Goal: Task Accomplishment & Management: Use online tool/utility

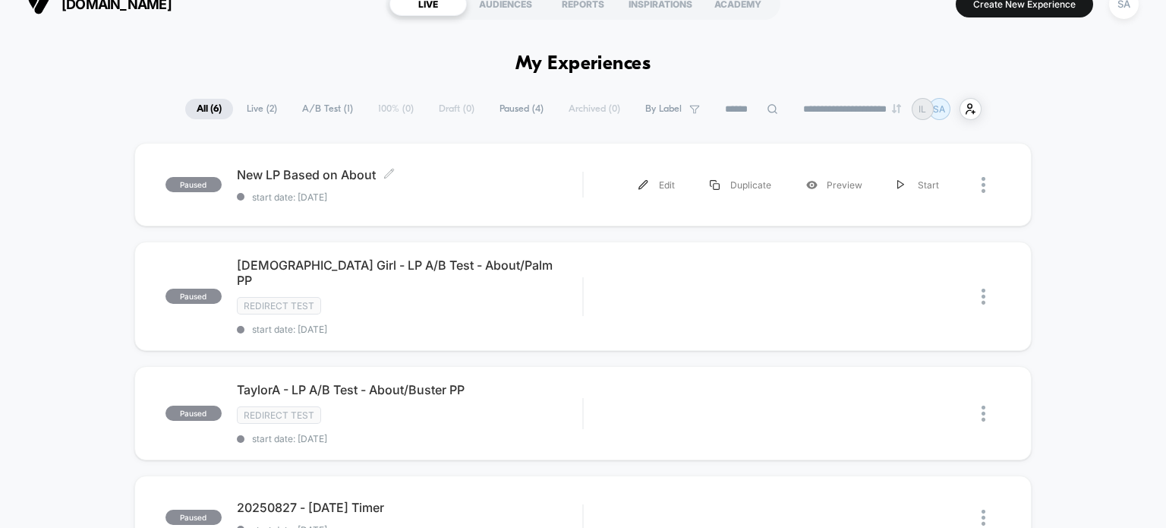
scroll to position [21, 0]
click at [733, 183] on div "Duplicate" at bounding box center [740, 186] width 96 height 34
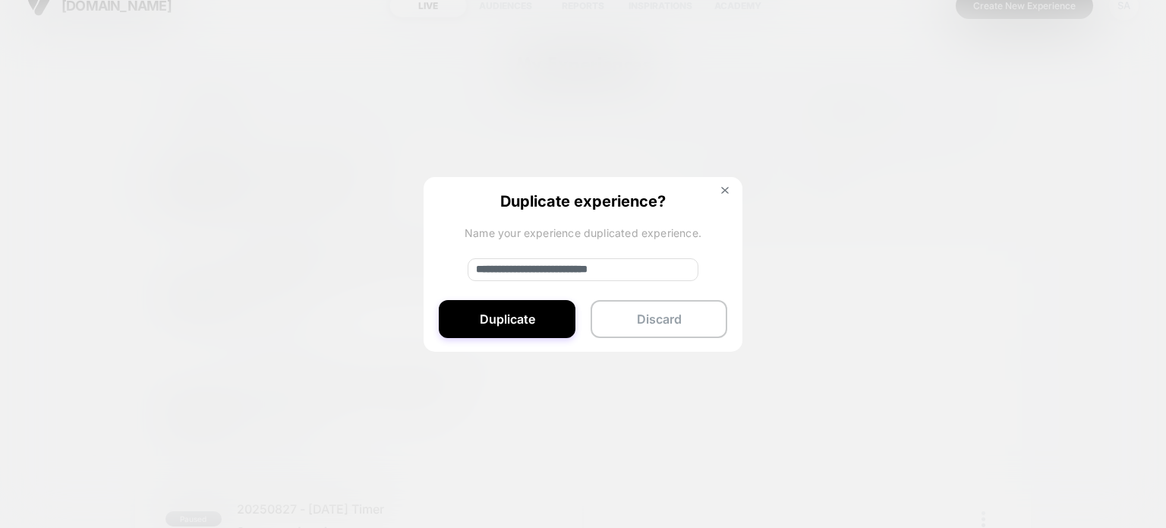
click at [517, 261] on input "**********" at bounding box center [583, 269] width 231 height 23
type input "**********"
click at [519, 312] on button "Duplicate" at bounding box center [507, 319] width 137 height 38
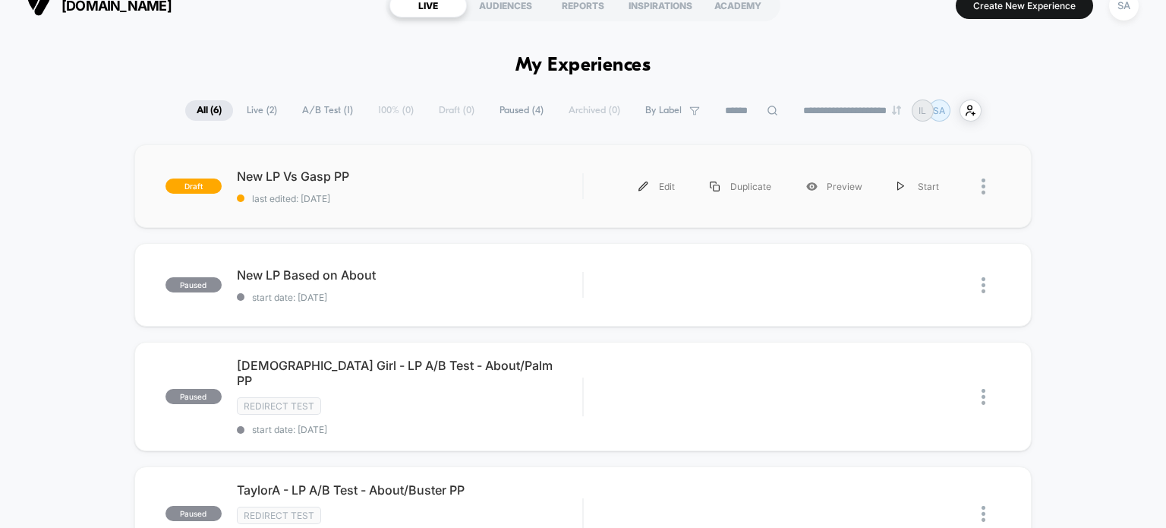
scroll to position [0, 0]
click at [486, 184] on div "New LP Vs Gasp PP Click to edit experience details Click to edit experience det…" at bounding box center [410, 187] width 346 height 36
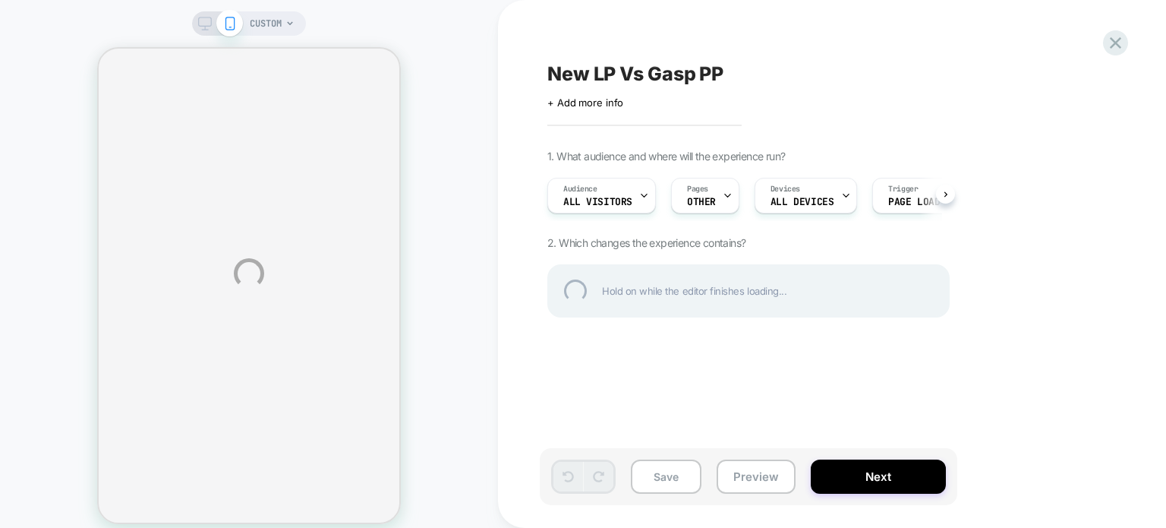
click at [620, 194] on div "CUSTOM New LP Vs Gasp PP Click to edit experience details + Add more info 1. Wh…" at bounding box center [583, 273] width 1166 height 547
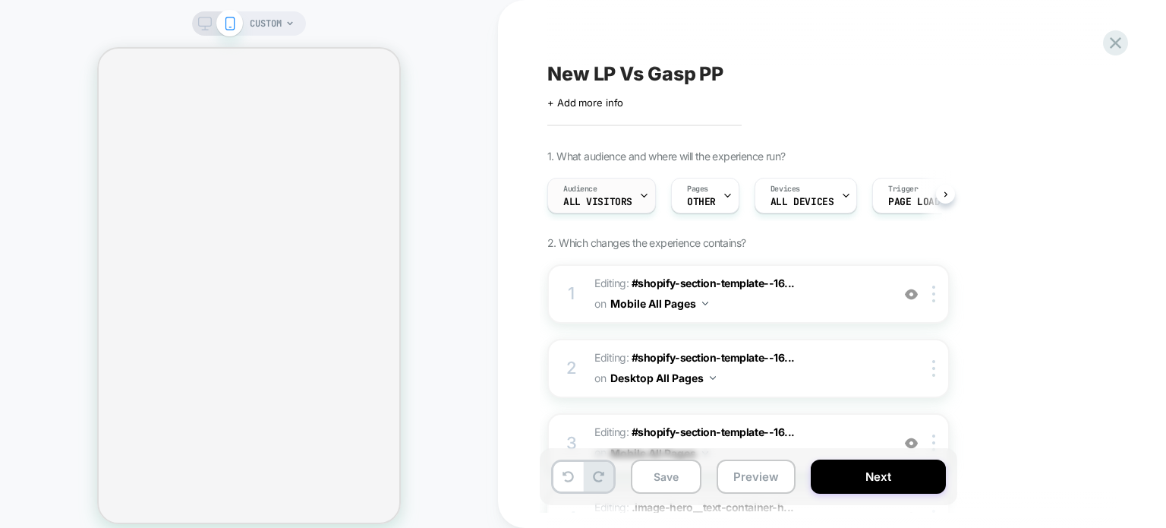
click at [616, 192] on div "Audience All Visitors" at bounding box center [597, 195] width 99 height 34
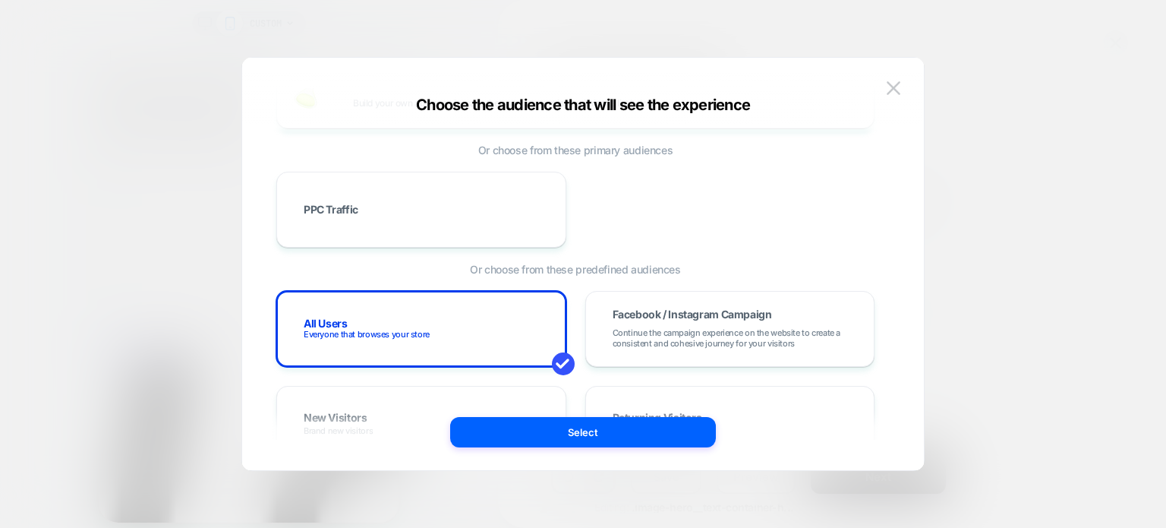
scroll to position [87, 0]
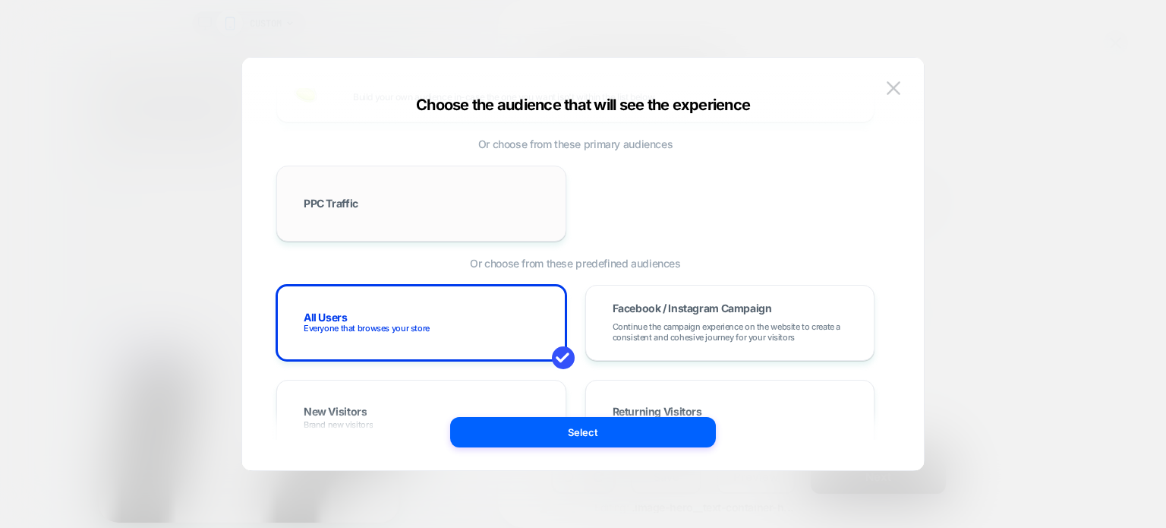
click at [354, 210] on div "PPC Traffic" at bounding box center [421, 203] width 258 height 44
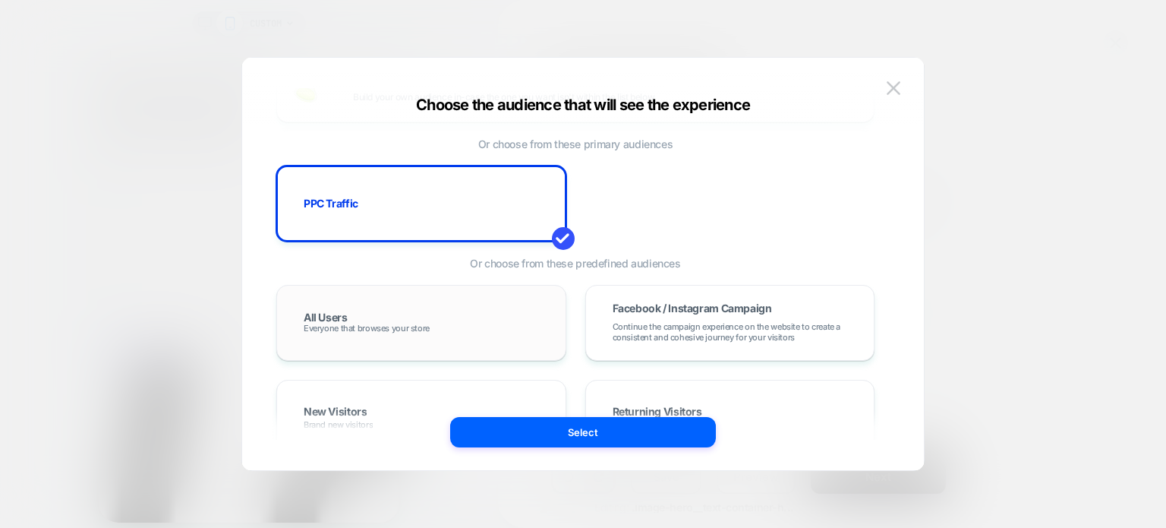
scroll to position [243, 0]
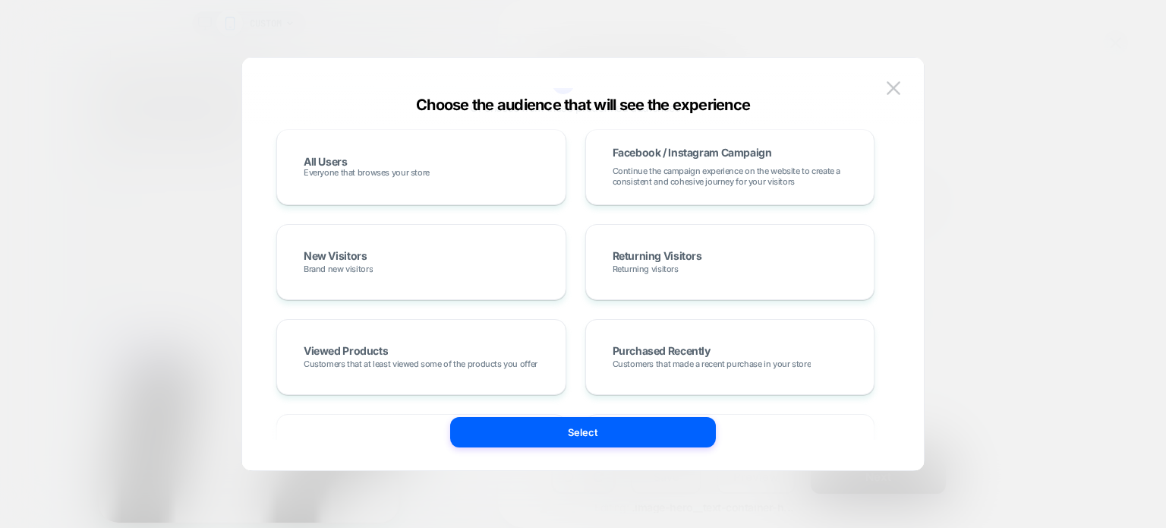
click at [572, 415] on div "All Users Everyone that browses your store Facebook / Instagram Campaign Contin…" at bounding box center [575, 451] width 598 height 645
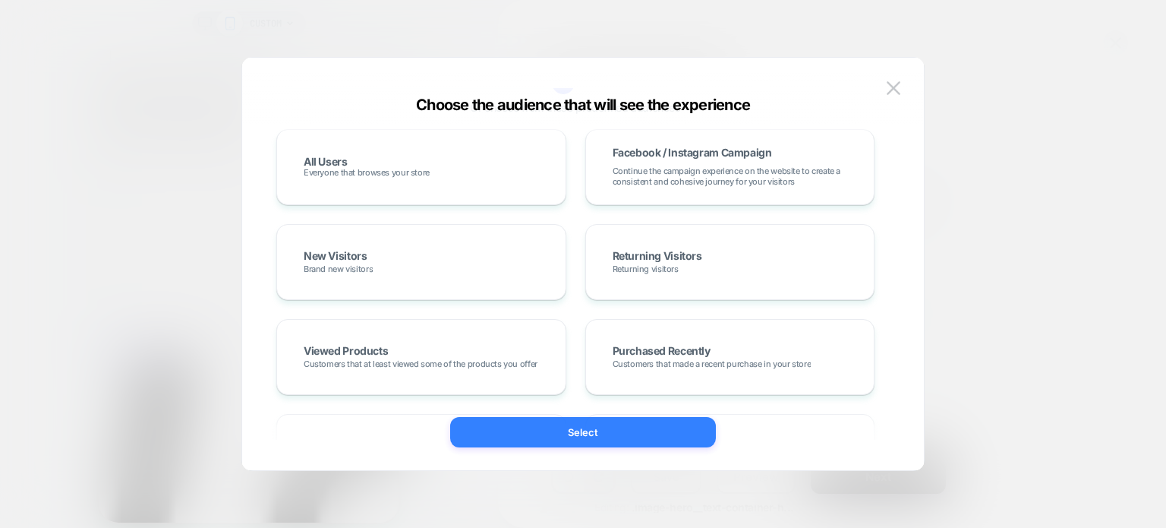
click at [576, 421] on button "Select" at bounding box center [583, 432] width 266 height 30
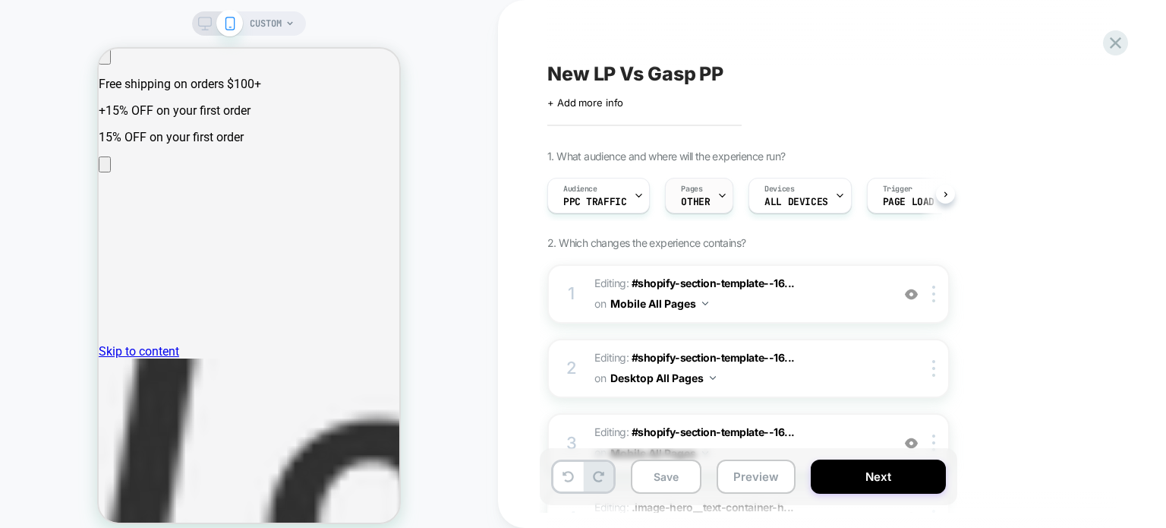
click at [702, 193] on div "Pages OTHER" at bounding box center [695, 195] width 59 height 34
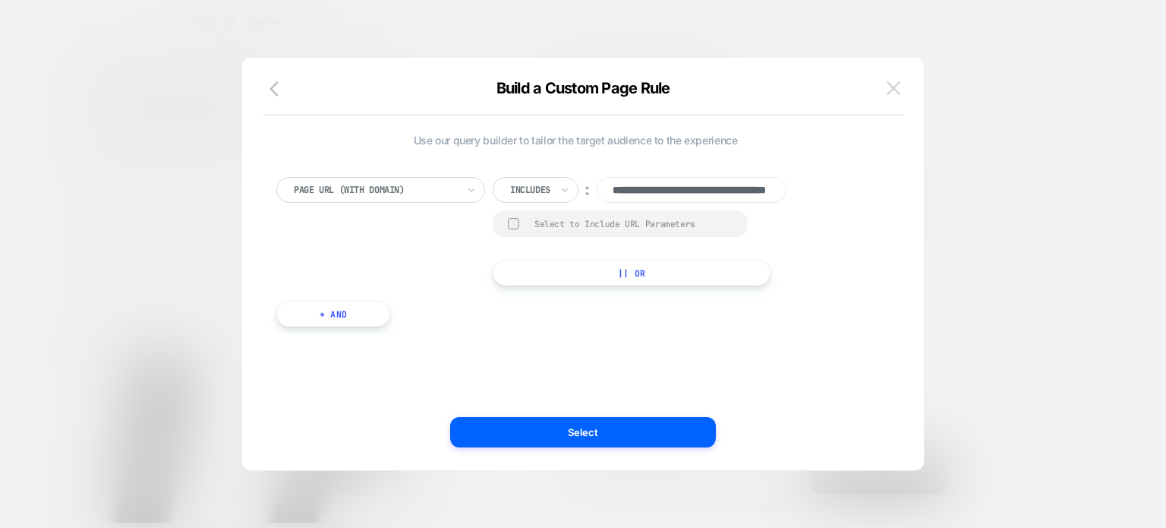
scroll to position [0, 0]
click at [891, 93] on img at bounding box center [894, 87] width 14 height 13
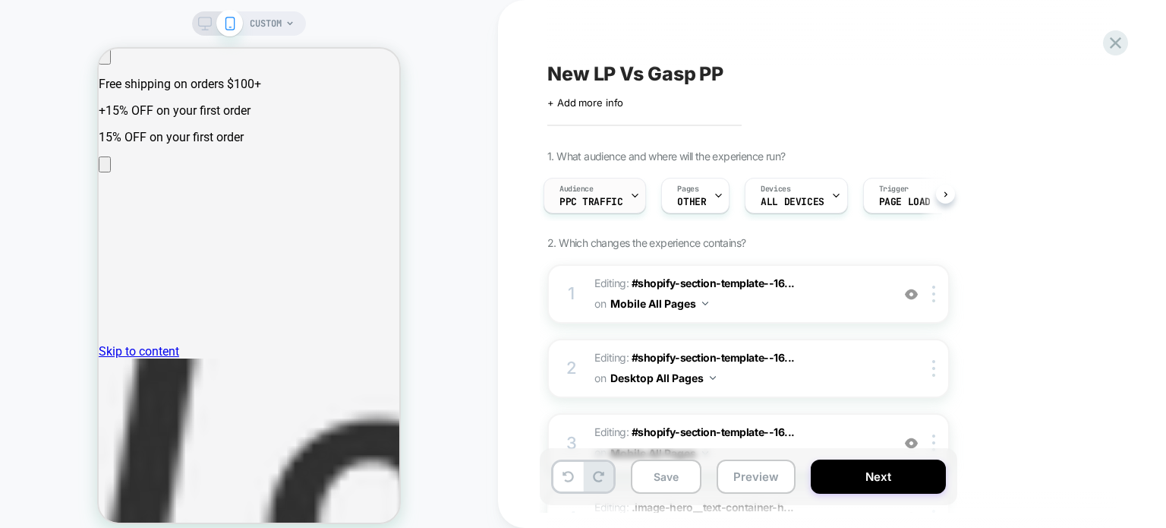
click at [581, 197] on span "PPC Traffic" at bounding box center [591, 202] width 63 height 11
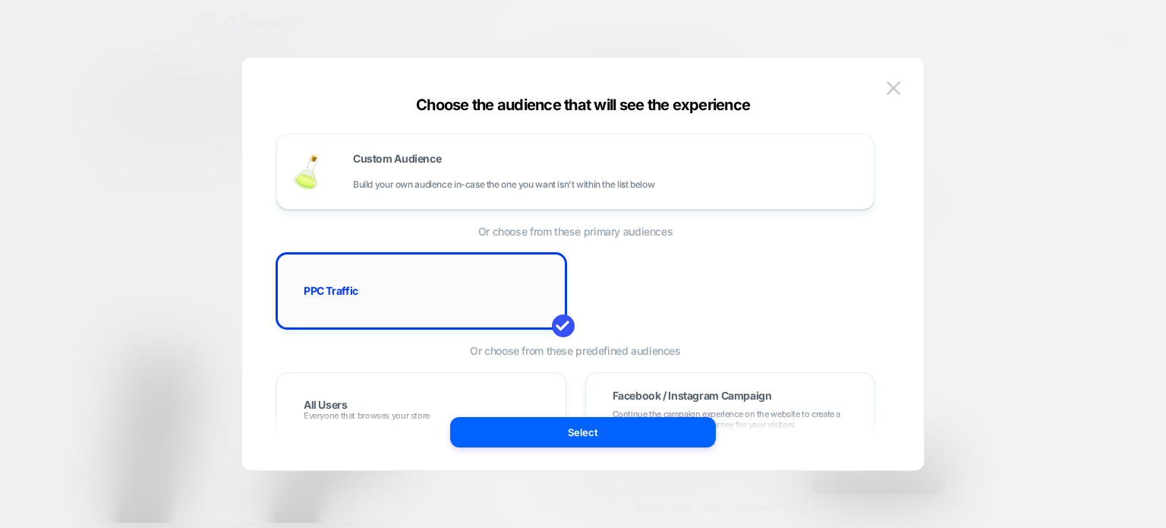
click at [515, 302] on div "PPC Traffic" at bounding box center [421, 291] width 258 height 44
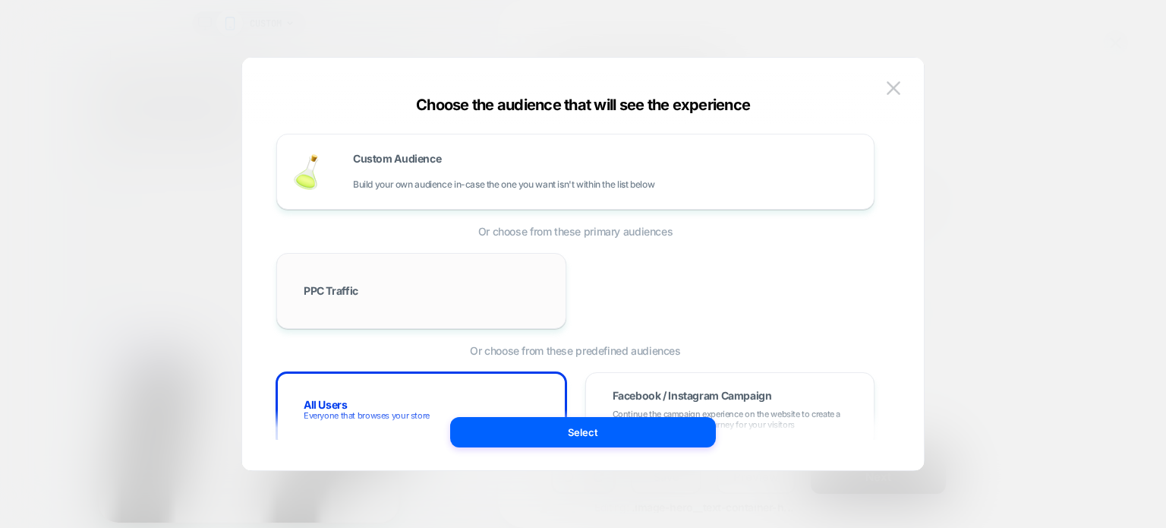
click at [515, 302] on div "PPC Traffic" at bounding box center [421, 291] width 258 height 44
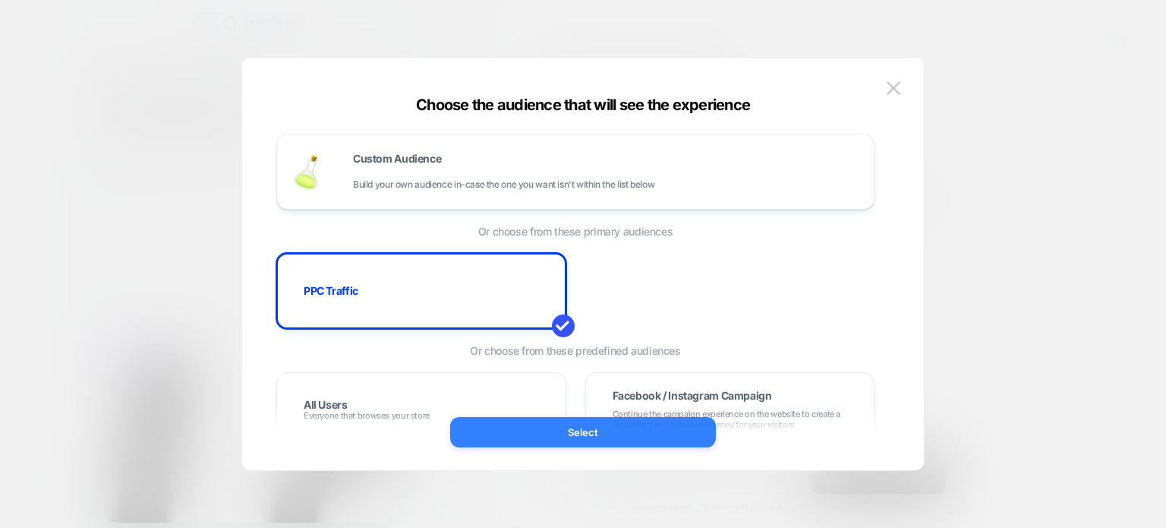
click at [594, 437] on button "Select" at bounding box center [583, 432] width 266 height 30
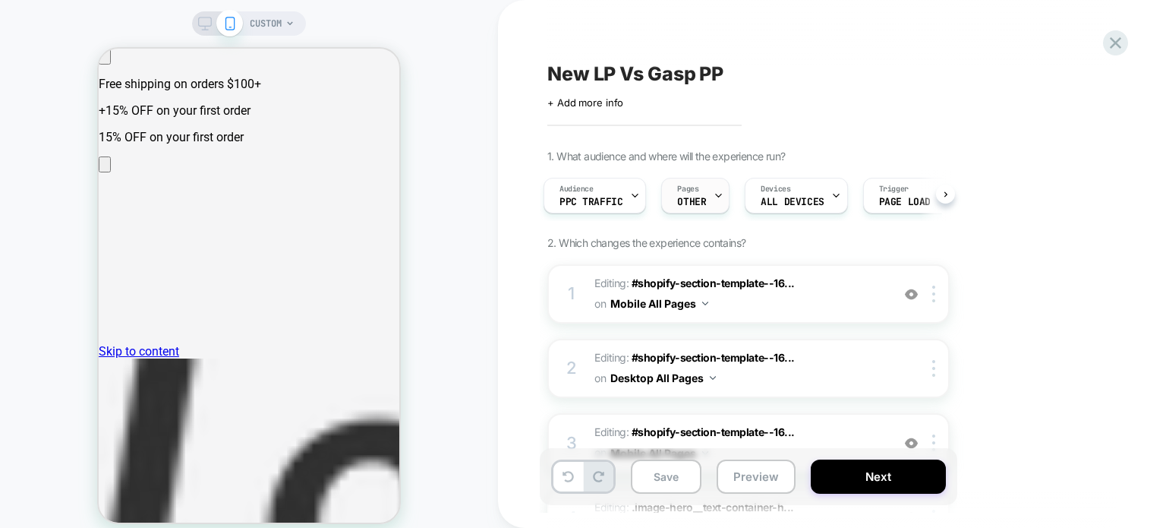
click at [714, 198] on icon at bounding box center [719, 196] width 10 height 10
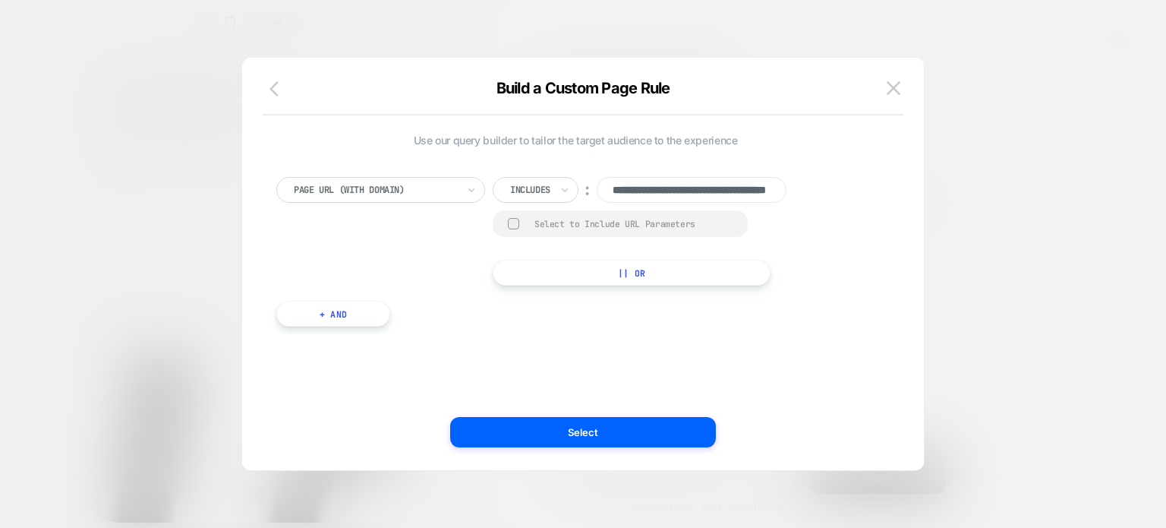
click at [270, 93] on icon "button" at bounding box center [279, 89] width 18 height 18
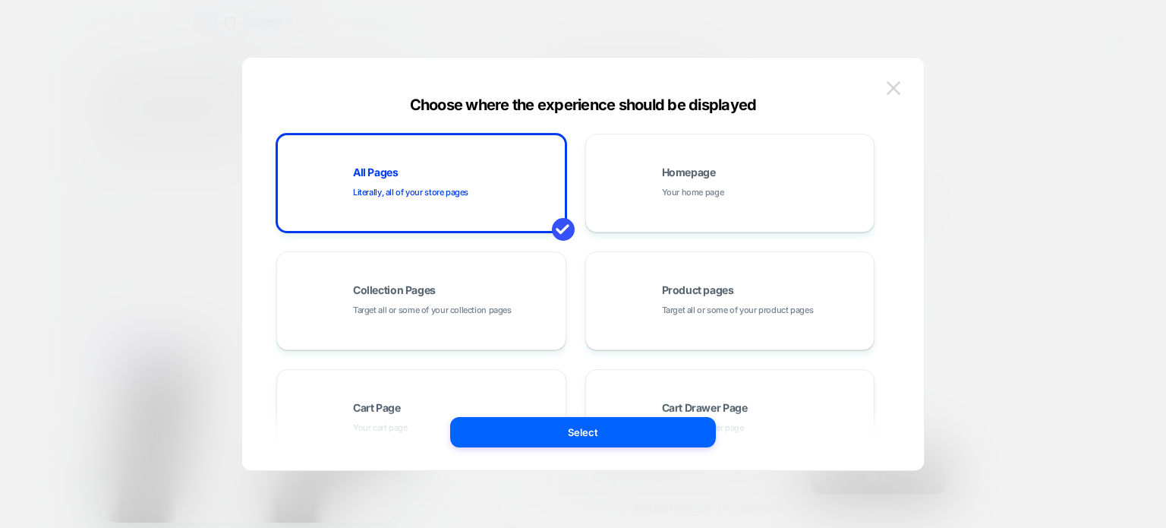
click at [891, 86] on img at bounding box center [894, 87] width 14 height 13
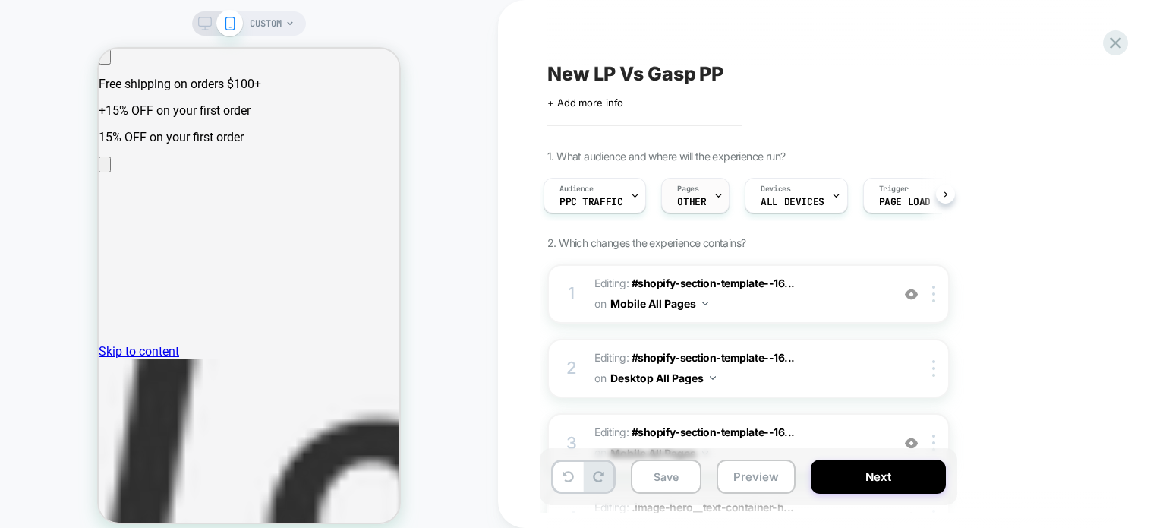
click at [700, 197] on span "OTHER" at bounding box center [691, 202] width 29 height 11
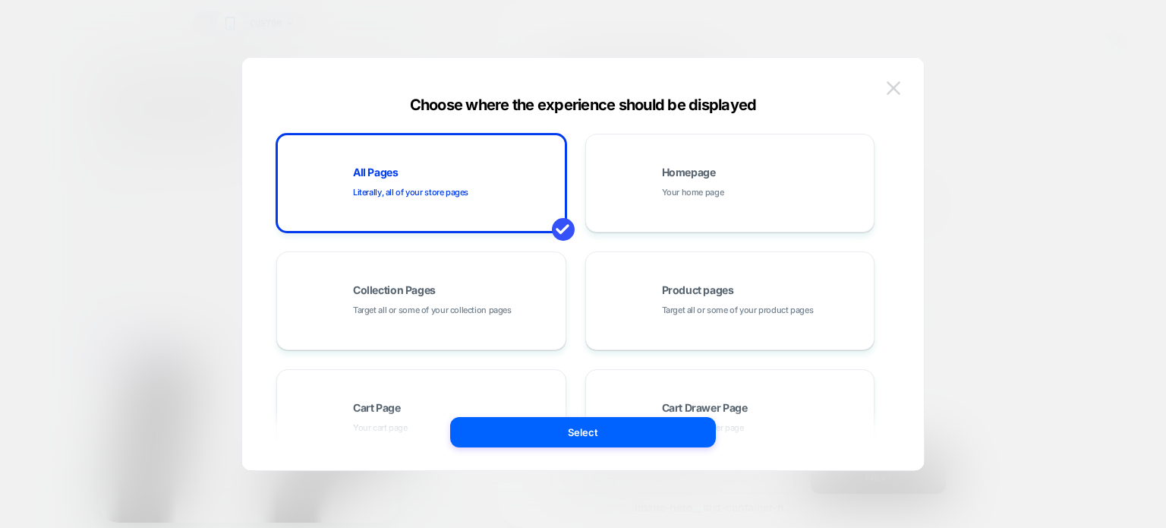
click at [893, 92] on img at bounding box center [894, 87] width 14 height 13
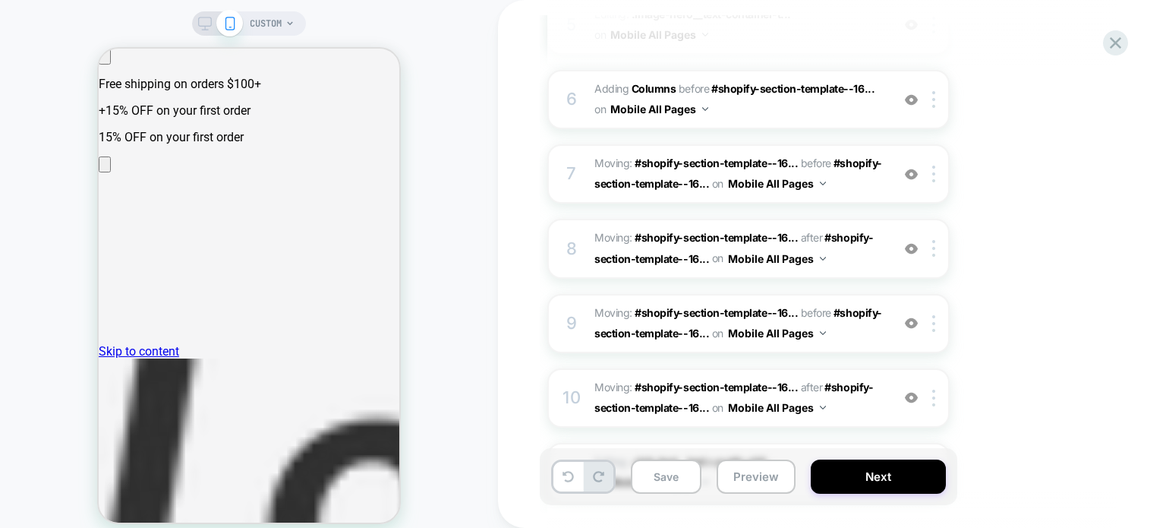
scroll to position [1010, 0]
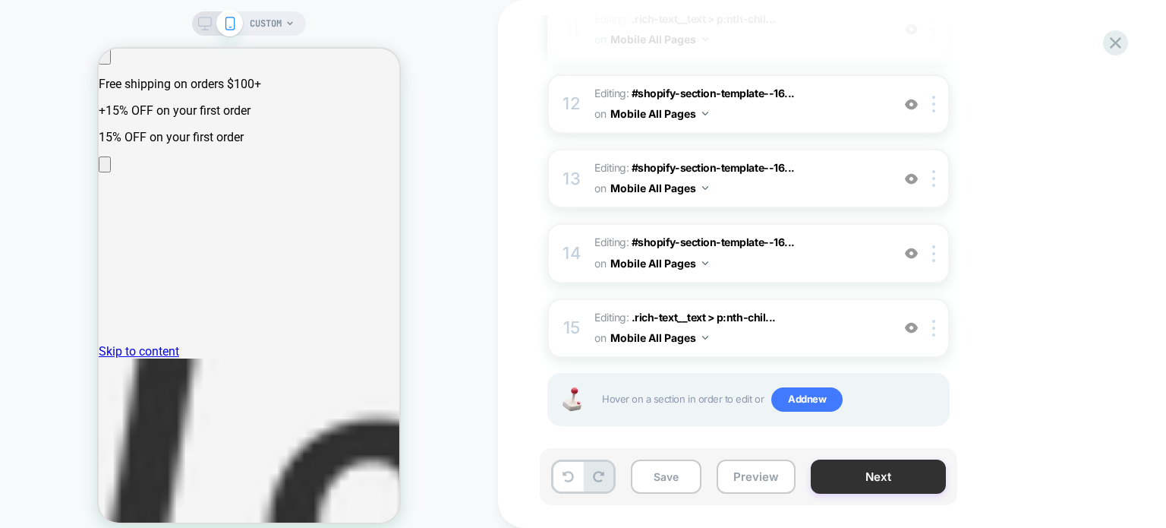
click at [900, 472] on button "Next" at bounding box center [878, 476] width 135 height 34
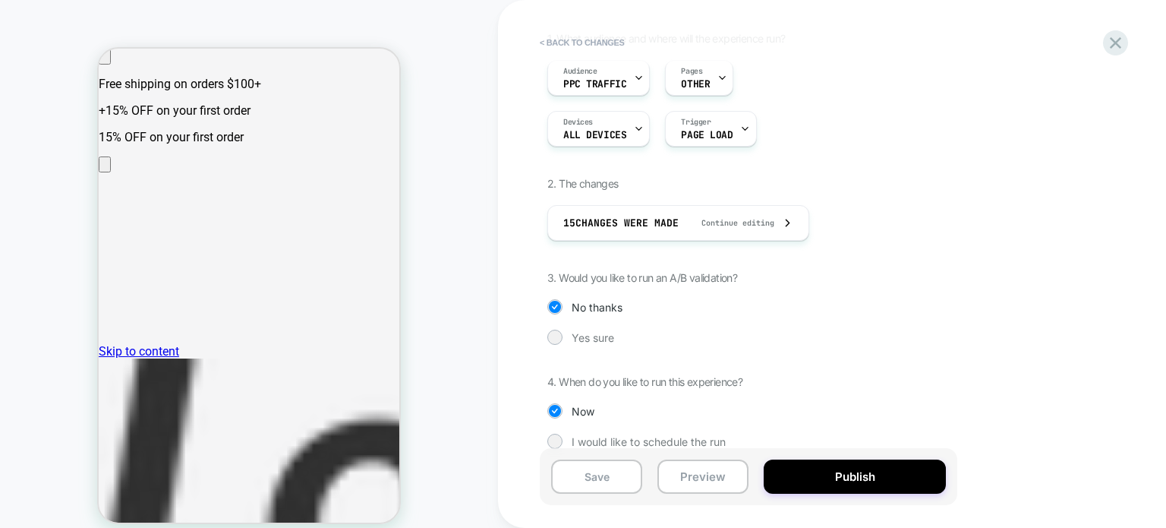
scroll to position [137, 0]
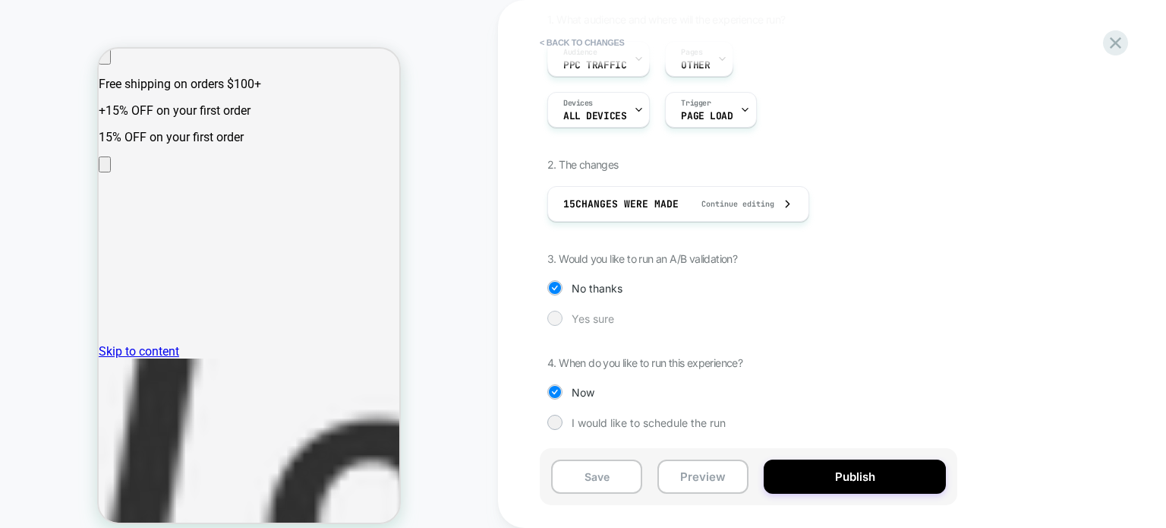
click at [577, 319] on span "Yes sure" at bounding box center [593, 318] width 43 height 13
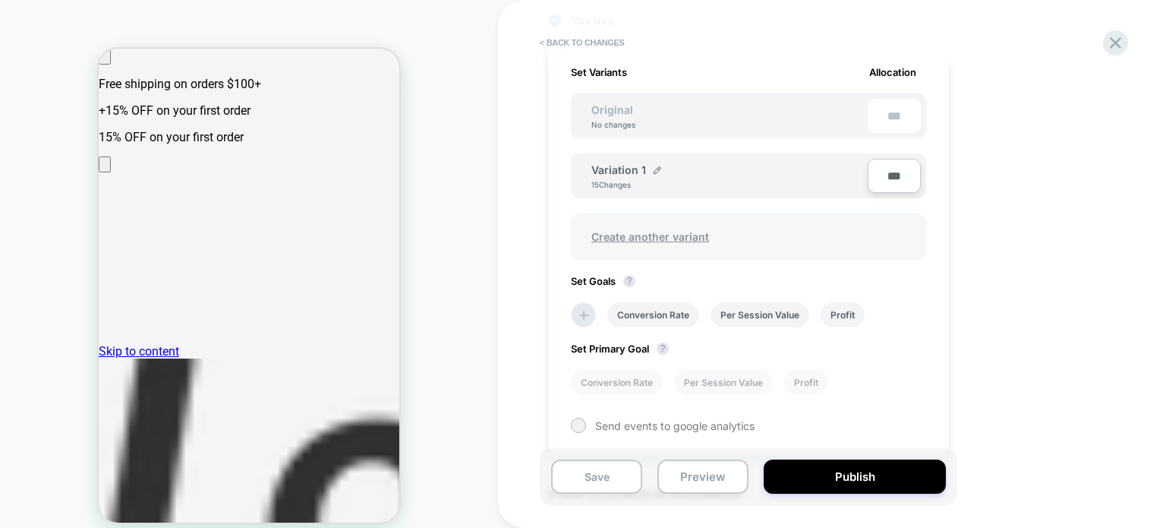
scroll to position [350, 0]
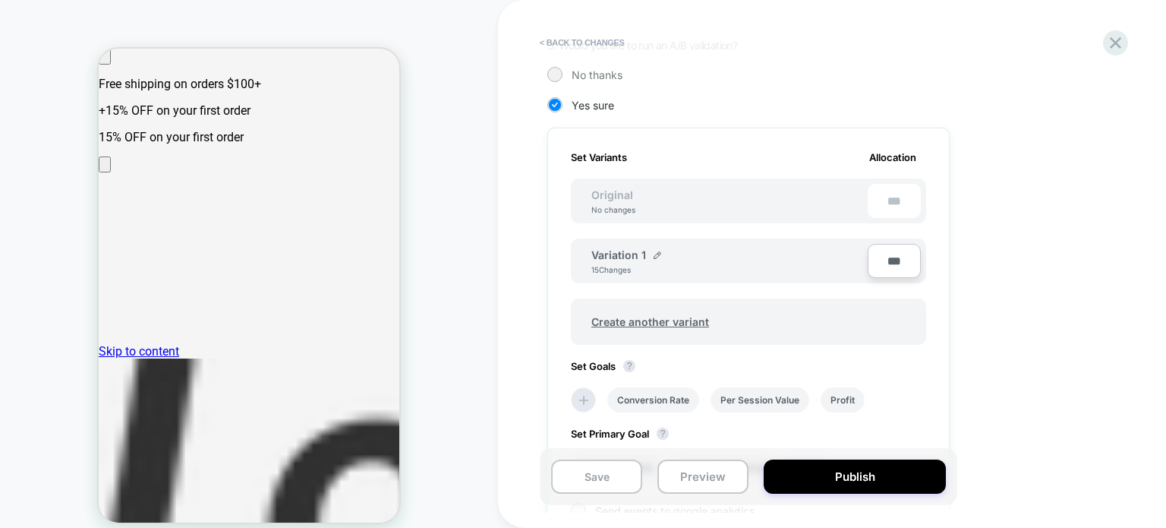
click at [620, 195] on span "Original" at bounding box center [612, 194] width 72 height 13
click at [616, 188] on span "Original" at bounding box center [612, 194] width 72 height 13
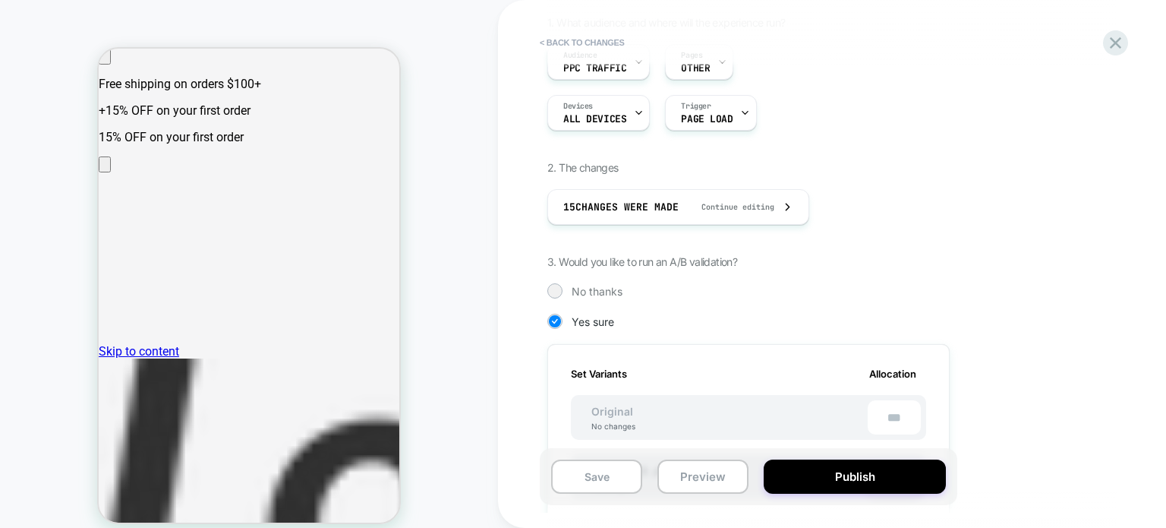
scroll to position [1, 0]
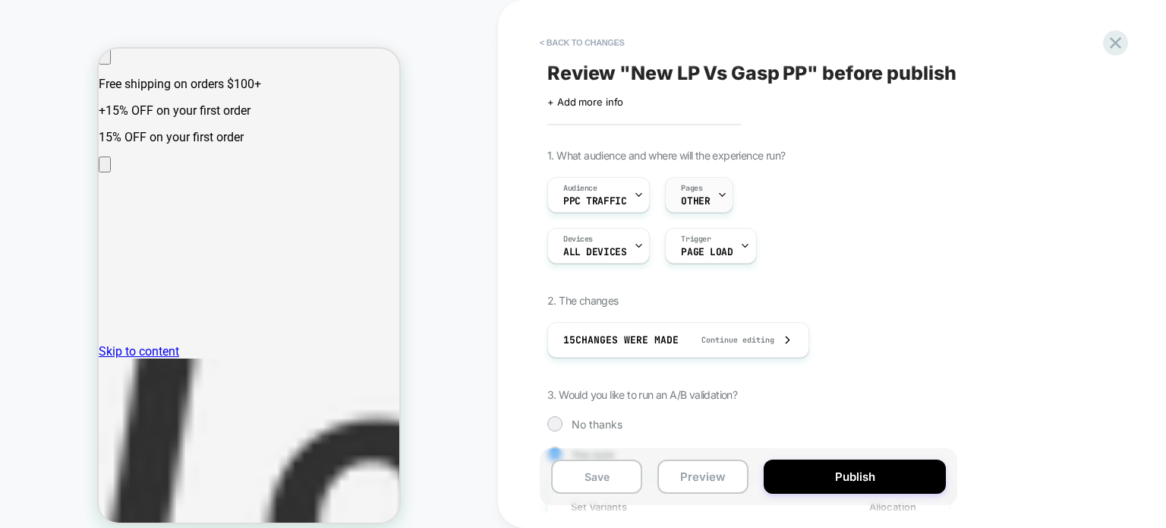
click at [713, 195] on div "Pages OTHER" at bounding box center [695, 195] width 59 height 34
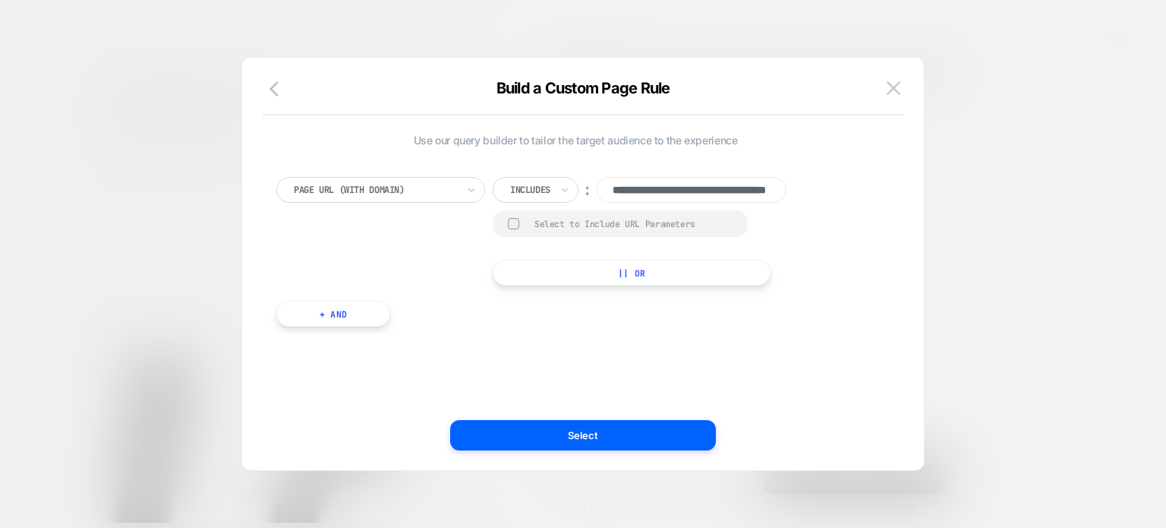
scroll to position [0, 96]
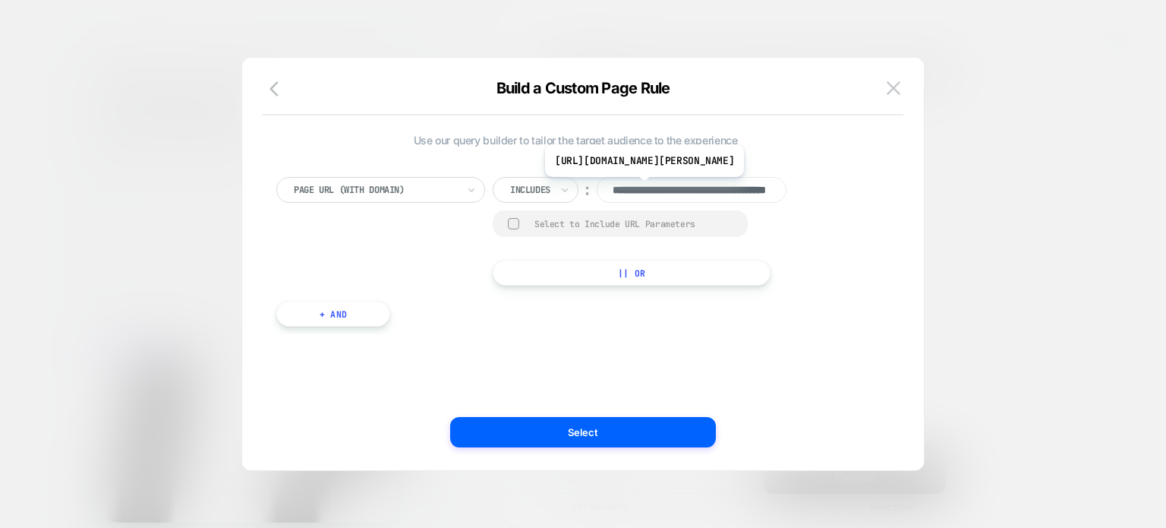
click at [667, 188] on input "**********" at bounding box center [692, 190] width 190 height 26
click at [723, 197] on input "**********" at bounding box center [692, 190] width 190 height 26
paste input "**********"
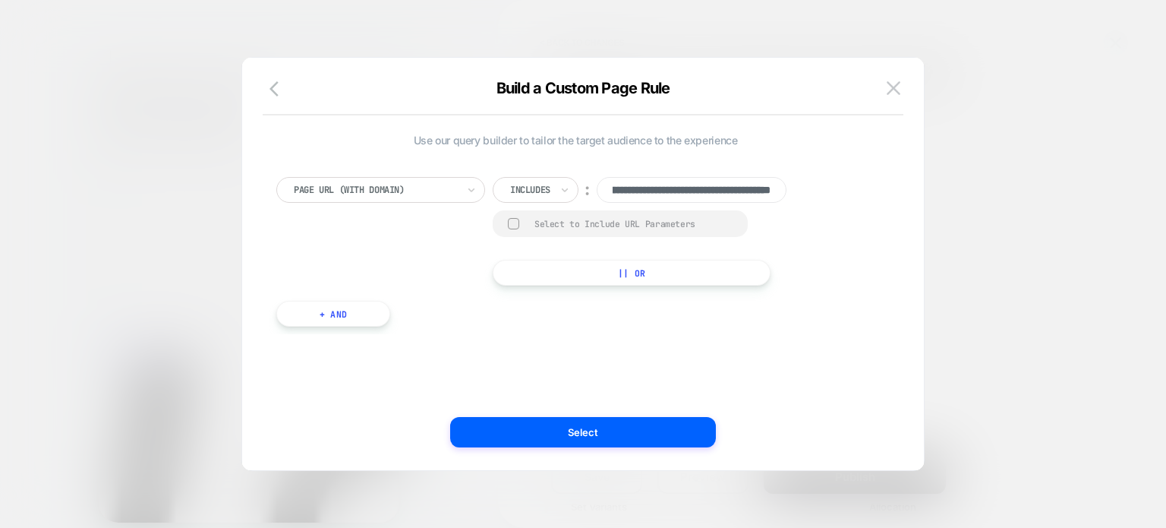
type input "**********"
click at [840, 257] on div "**********" at bounding box center [575, 231] width 598 height 109
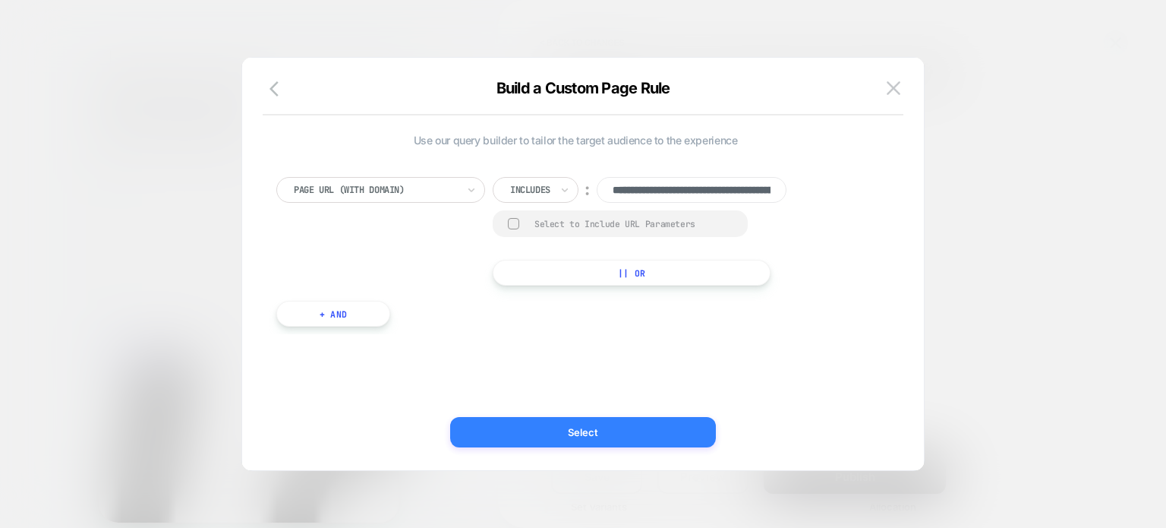
click at [557, 434] on button "Select" at bounding box center [583, 432] width 266 height 30
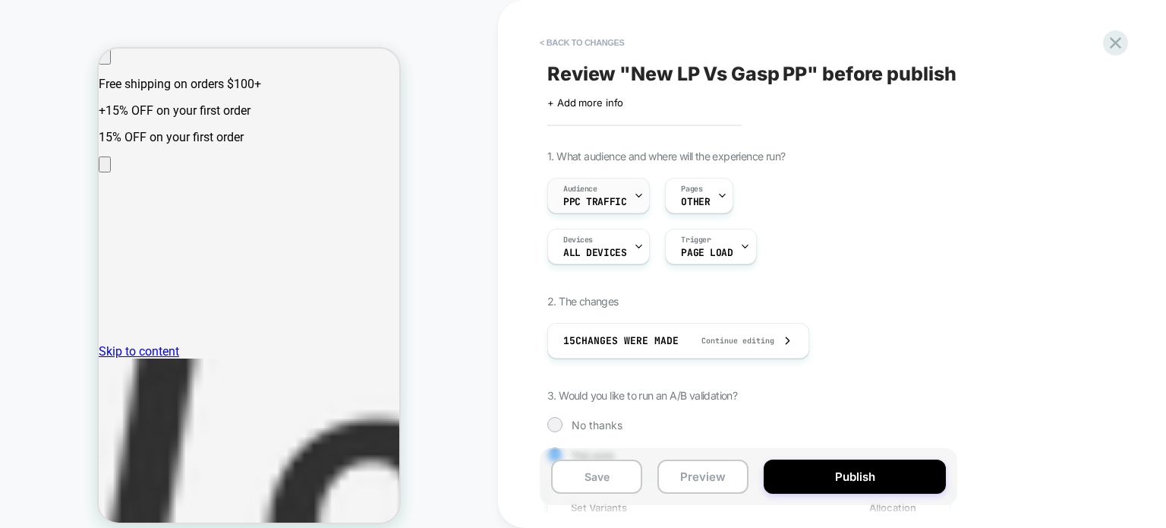
click at [631, 194] on div "Audience PPC Traffic" at bounding box center [594, 195] width 93 height 34
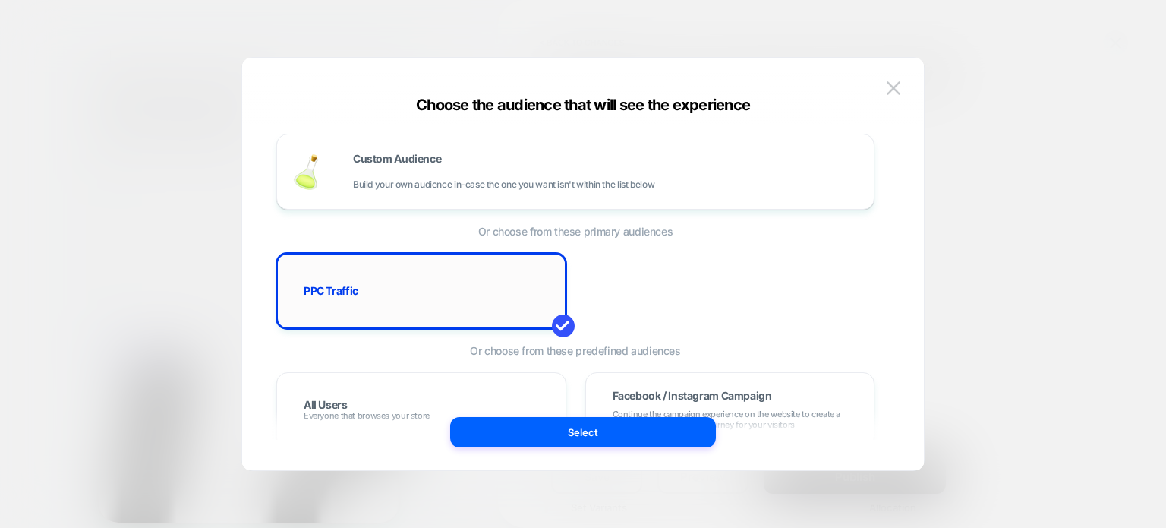
click at [467, 280] on div "PPC Traffic" at bounding box center [421, 291] width 258 height 44
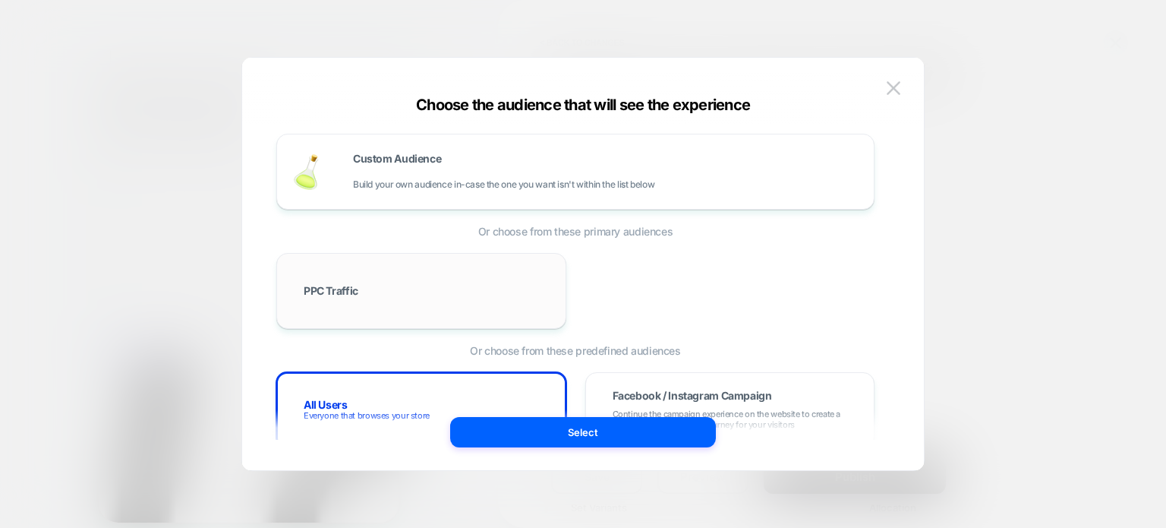
click at [469, 281] on div "PPC Traffic" at bounding box center [421, 291] width 258 height 44
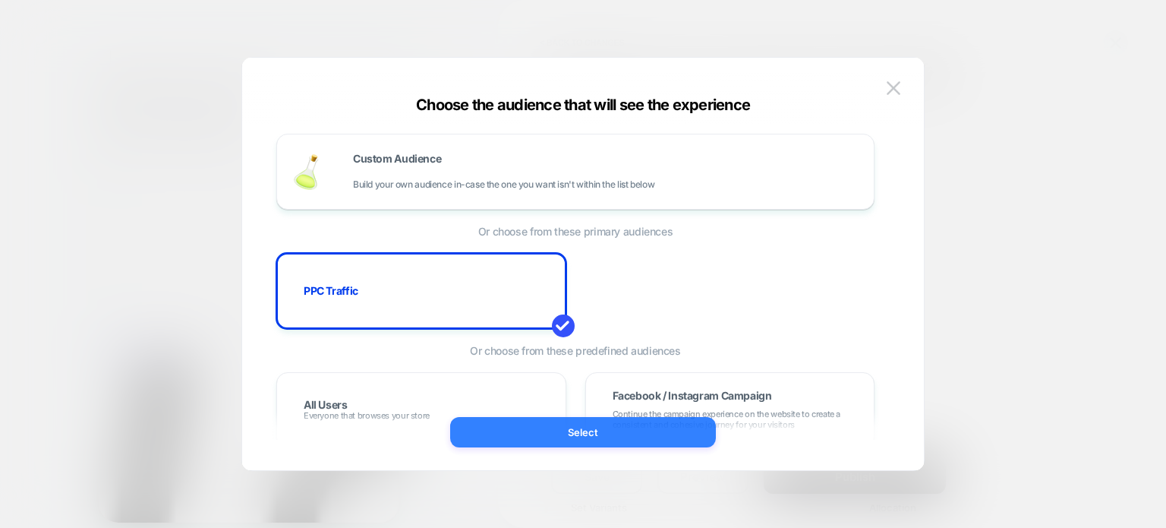
click at [588, 440] on button "Select" at bounding box center [583, 432] width 266 height 30
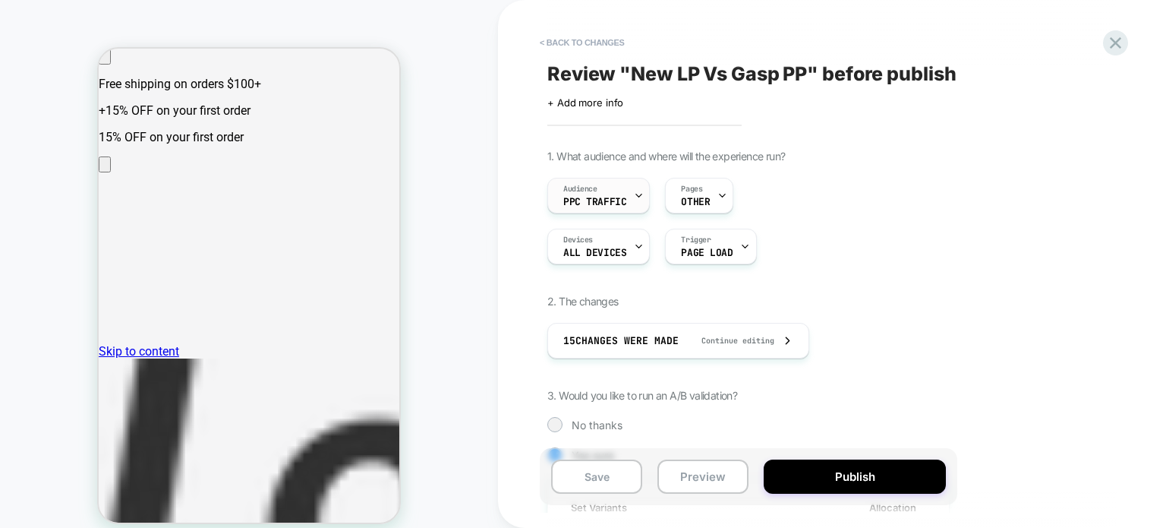
click at [608, 198] on span "PPC Traffic" at bounding box center [594, 202] width 63 height 11
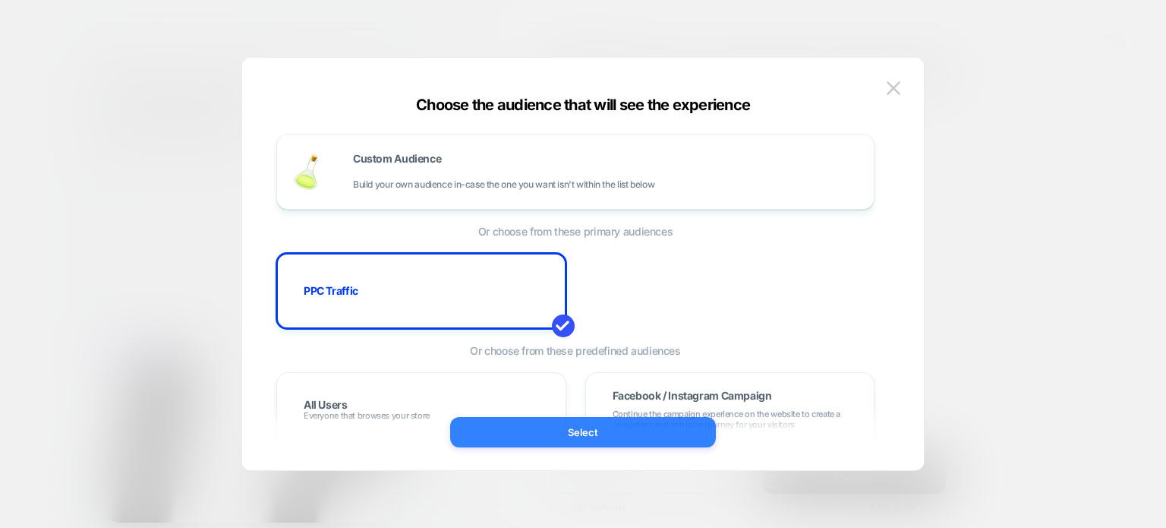
click at [631, 432] on button "Select" at bounding box center [583, 432] width 266 height 30
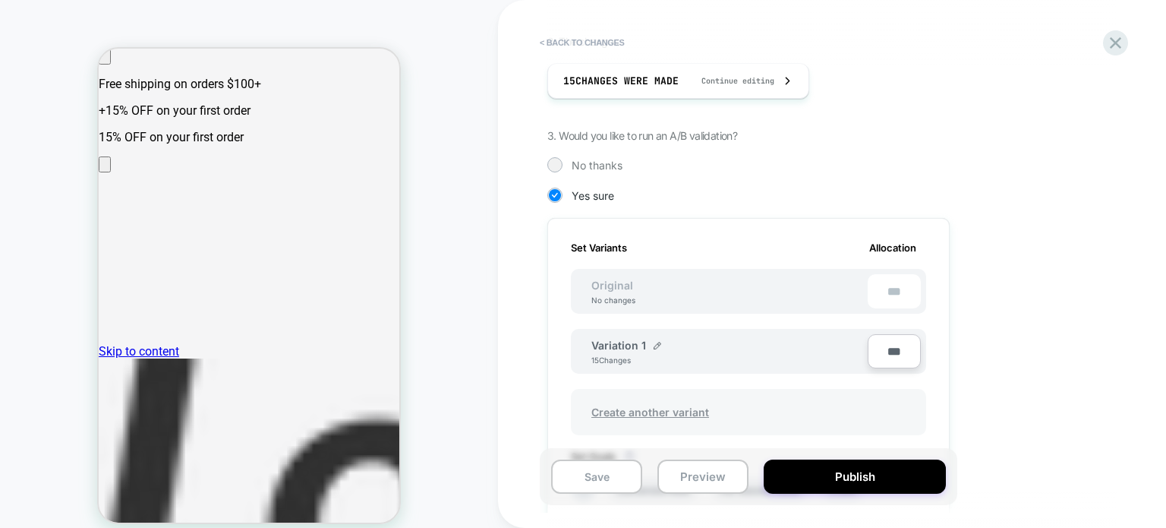
scroll to position [260, 0]
click at [735, 472] on button "Preview" at bounding box center [702, 476] width 91 height 34
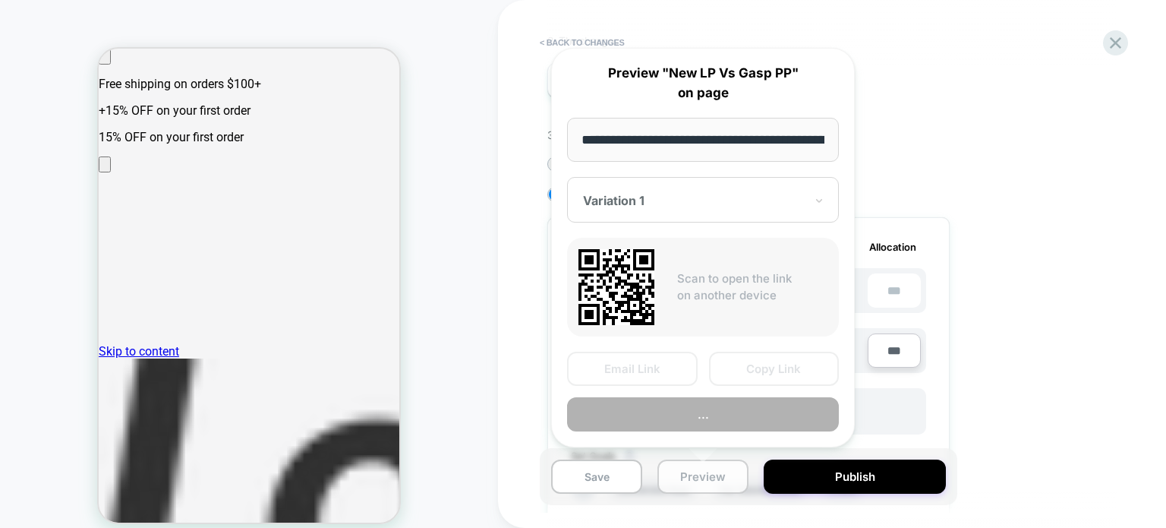
scroll to position [0, 131]
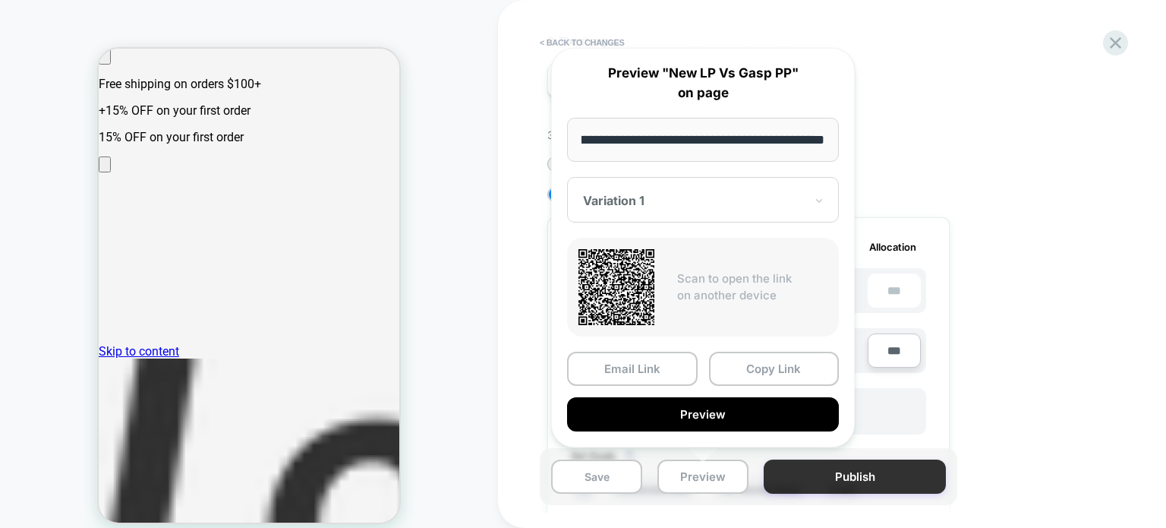
click at [829, 475] on button "Publish" at bounding box center [855, 476] width 182 height 34
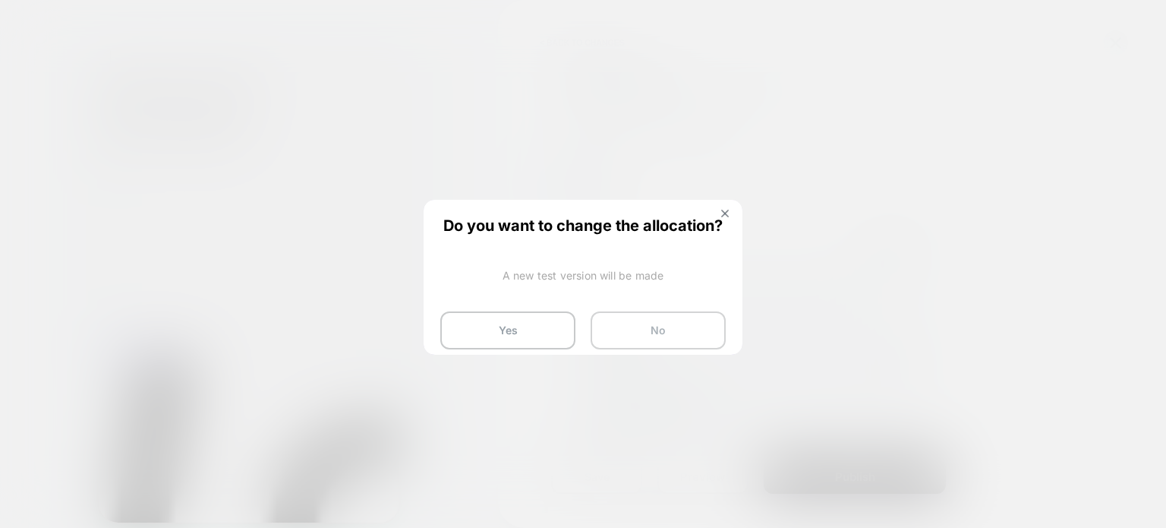
click at [650, 320] on button "No" at bounding box center [658, 330] width 135 height 38
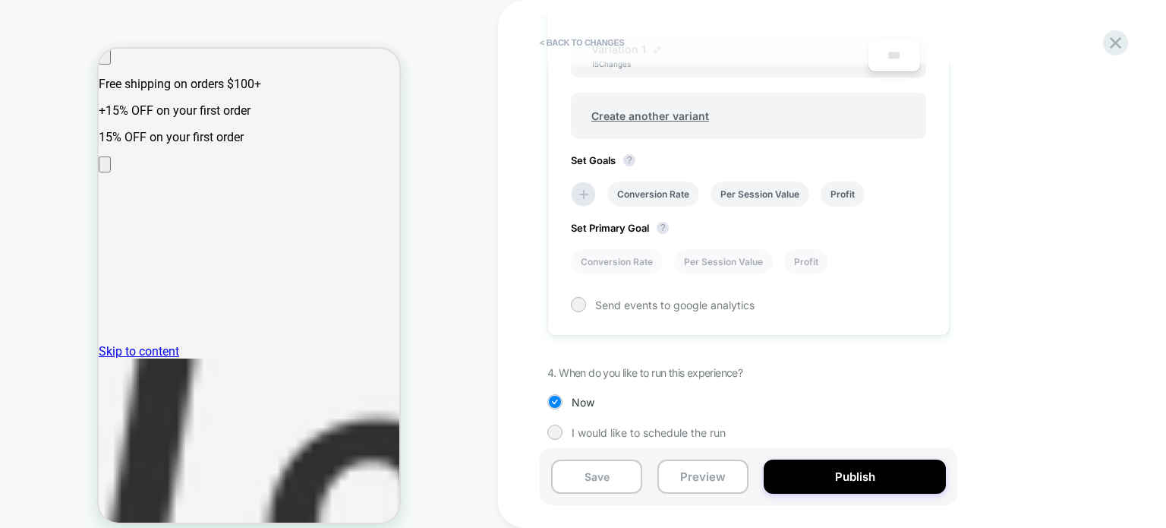
scroll to position [563, 0]
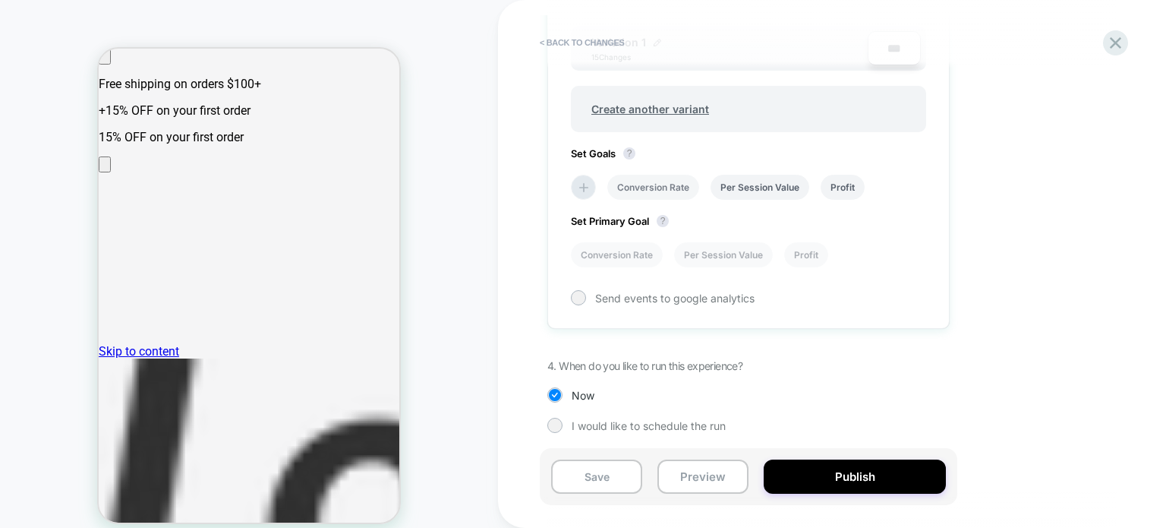
click at [670, 187] on li "Conversion Rate" at bounding box center [653, 187] width 92 height 25
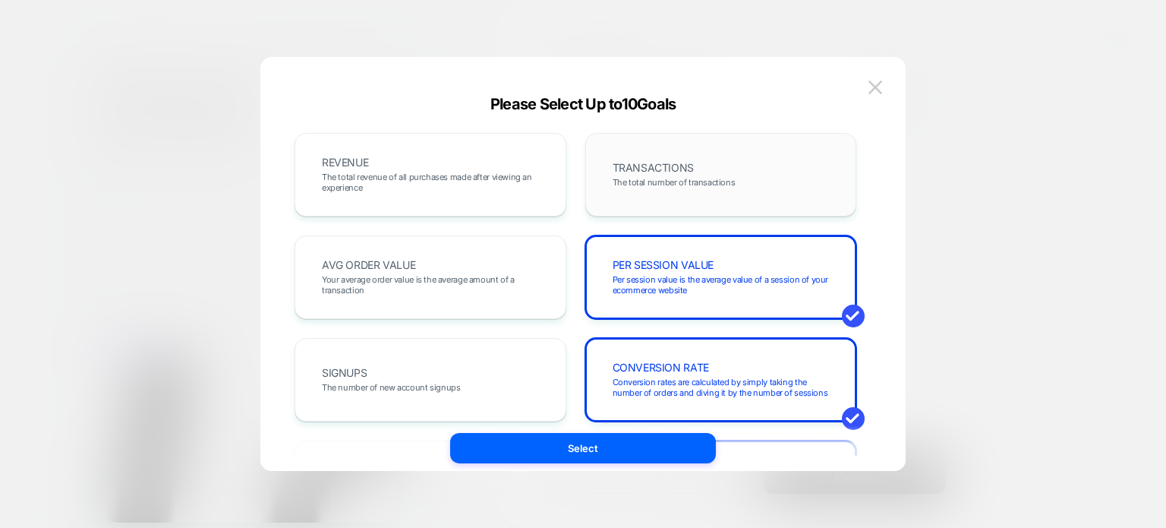
click at [646, 183] on span "The total number of transactions" at bounding box center [674, 182] width 123 height 11
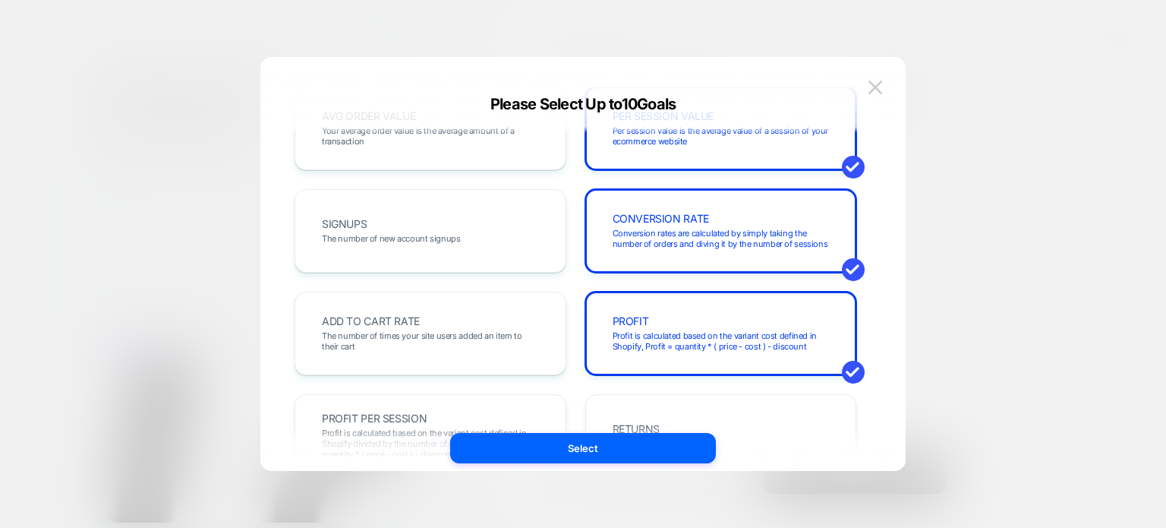
scroll to position [146, 0]
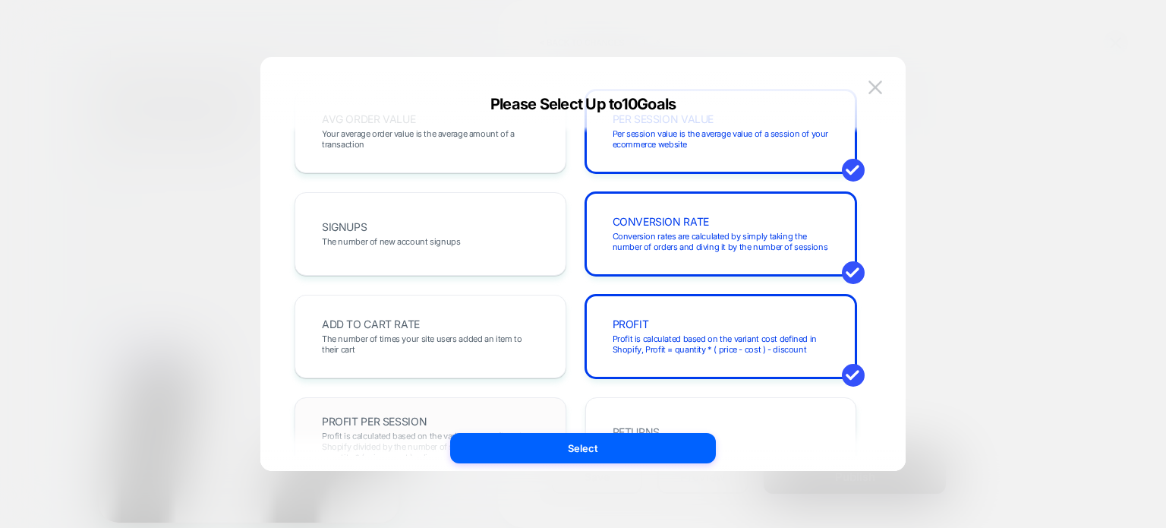
click at [410, 421] on span "PROFIT PER SESSION" at bounding box center [374, 421] width 105 height 11
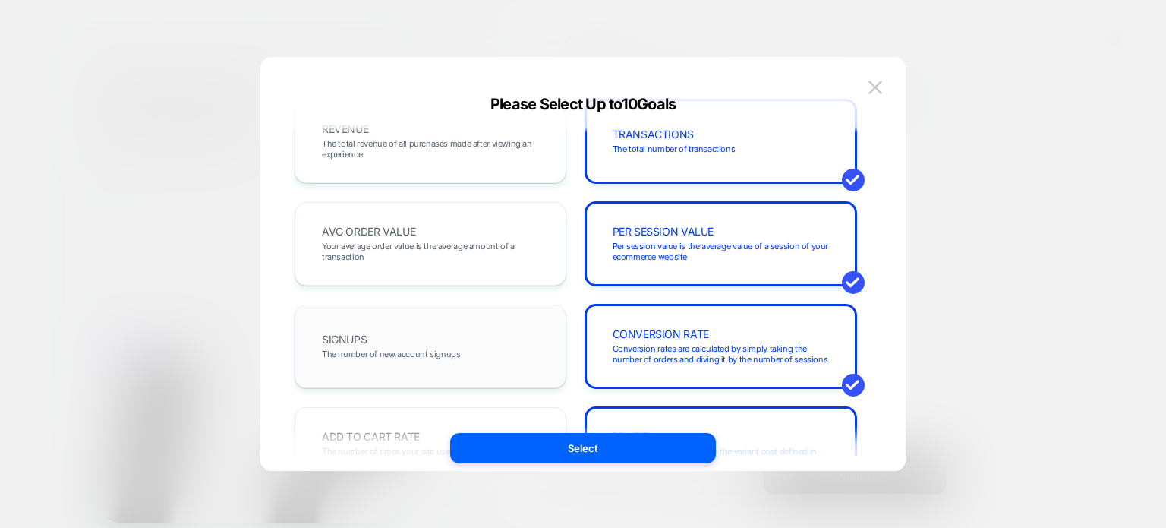
scroll to position [0, 0]
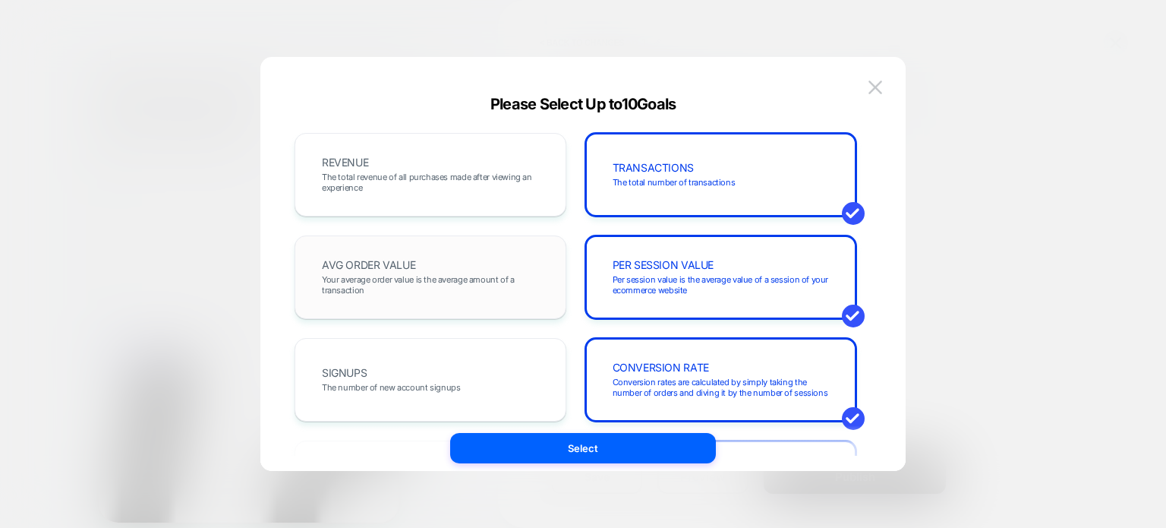
click at [398, 266] on span "AVG ORDER VALUE" at bounding box center [368, 265] width 93 height 11
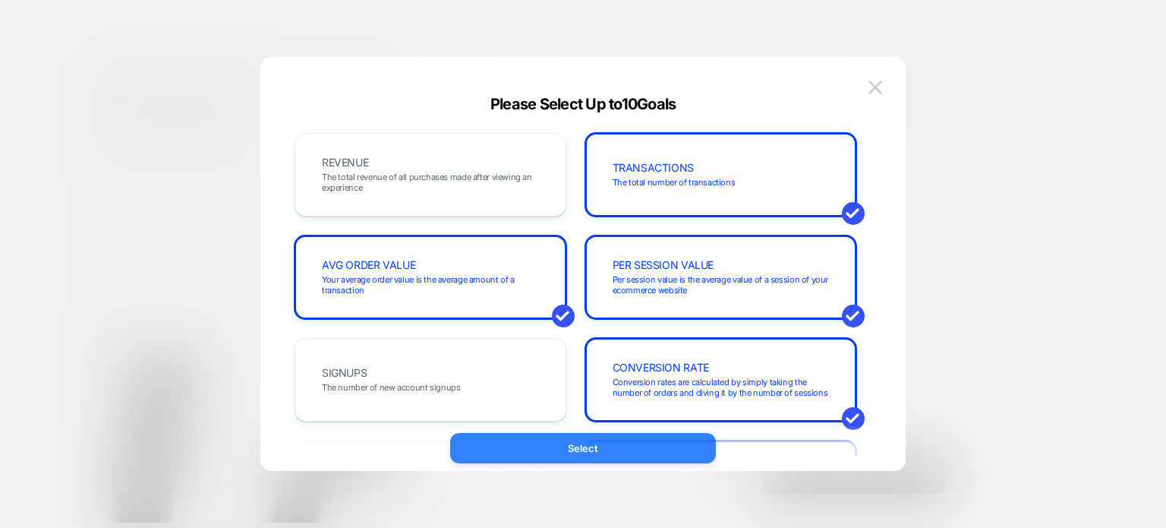
click at [598, 447] on button "Select" at bounding box center [583, 448] width 266 height 30
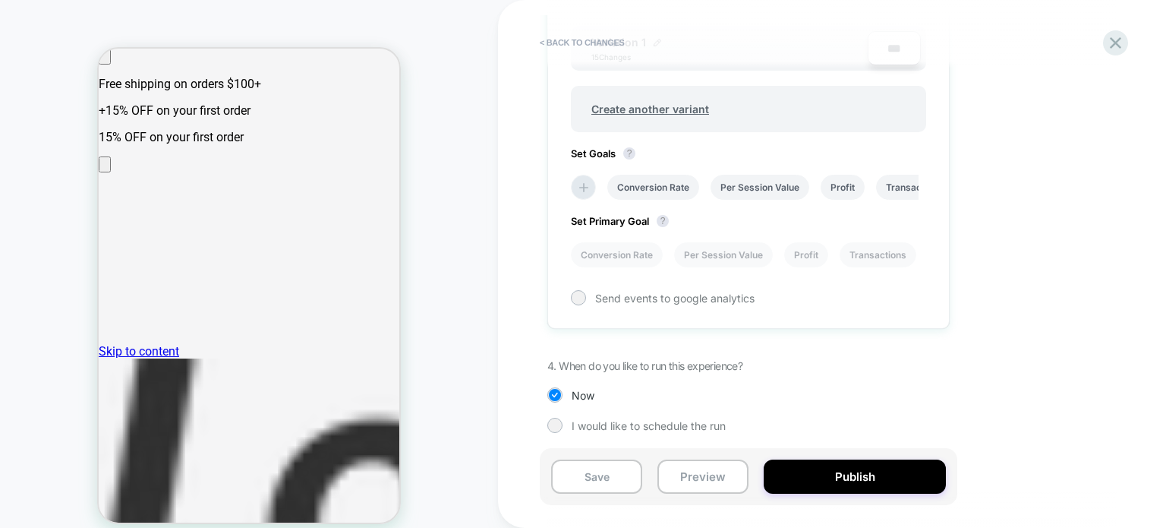
click at [629, 311] on div "Set Variants Allocation Original No changes *** Variation 1 15 Changes *** Crea…" at bounding box center [748, 122] width 402 height 414
click at [585, 282] on div "Set Variants Allocation Original No changes *** Variation 1 15 Changes *** Crea…" at bounding box center [748, 122] width 402 height 414
click at [577, 292] on div at bounding box center [577, 297] width 11 height 11
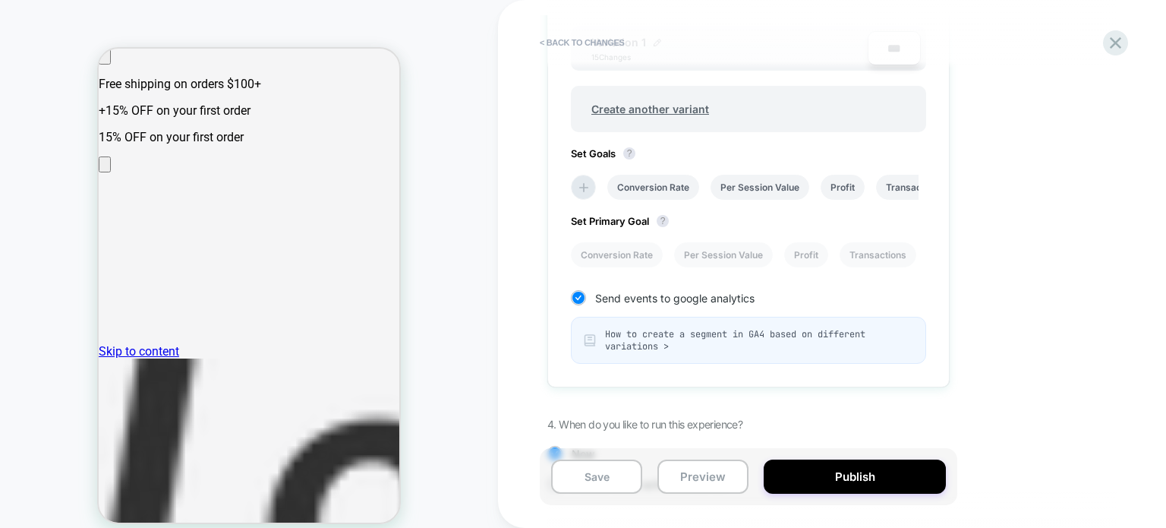
scroll to position [621, 0]
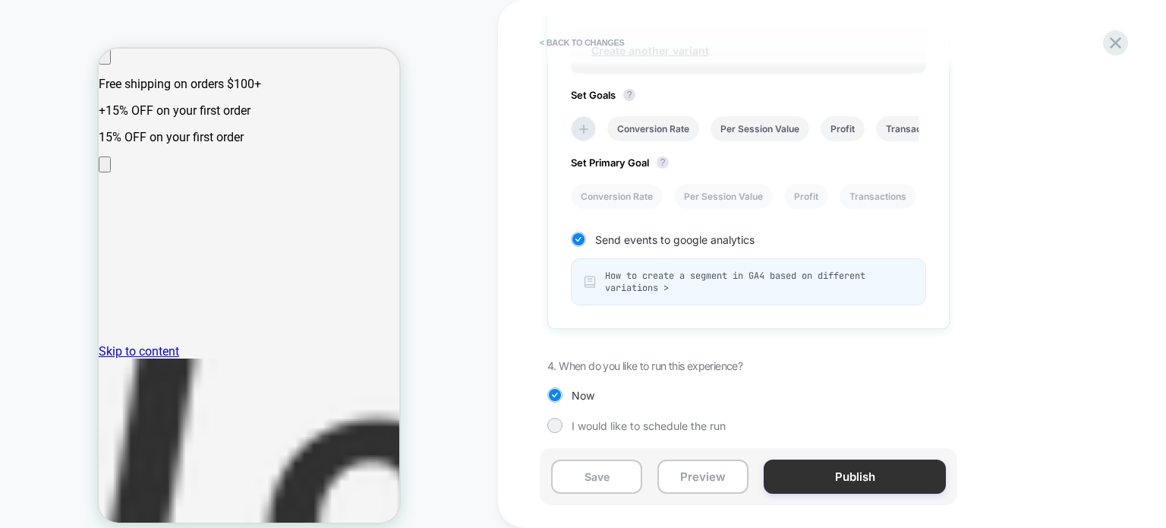
click at [807, 482] on button "Publish" at bounding box center [855, 476] width 182 height 34
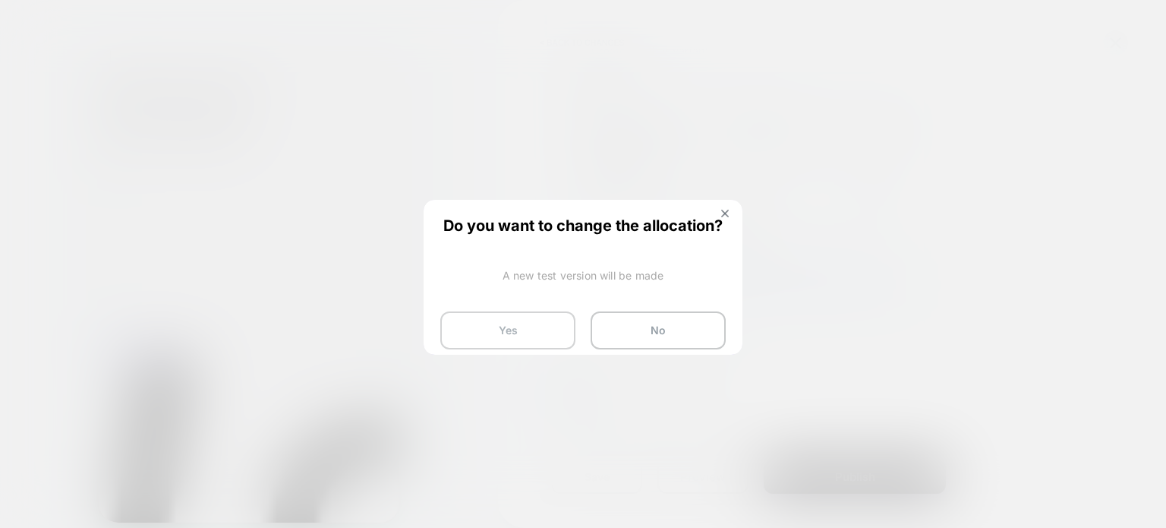
click at [516, 330] on button "Yes" at bounding box center [507, 330] width 135 height 38
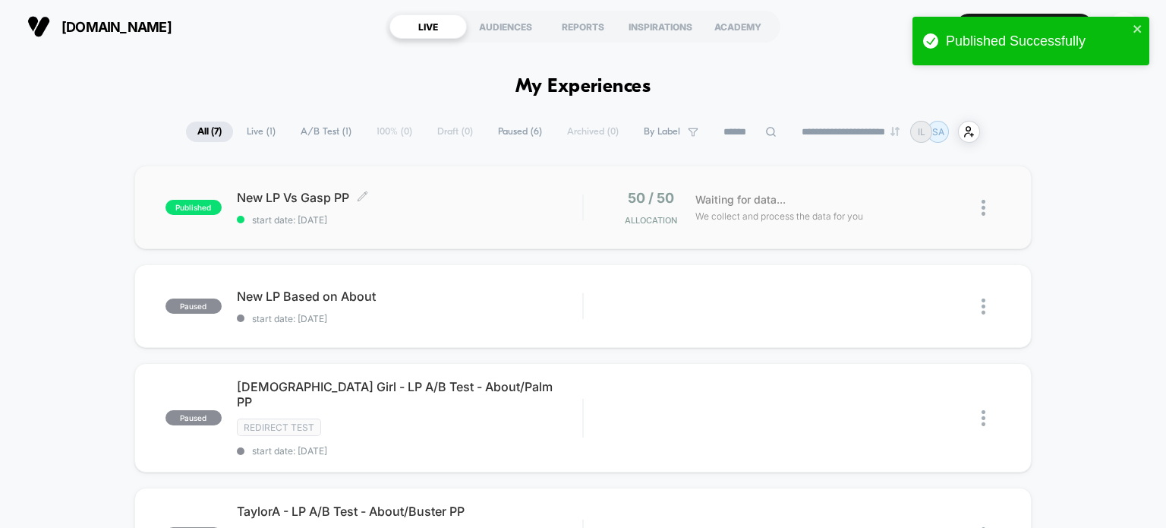
click at [267, 214] on span "start date: [DATE]" at bounding box center [410, 219] width 346 height 11
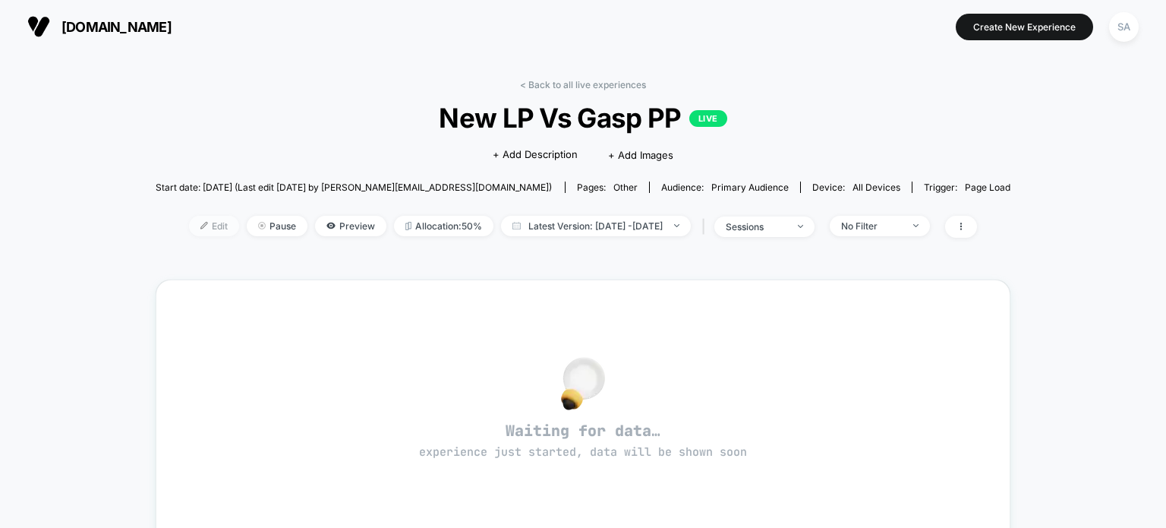
click at [200, 232] on span "Edit" at bounding box center [214, 226] width 50 height 20
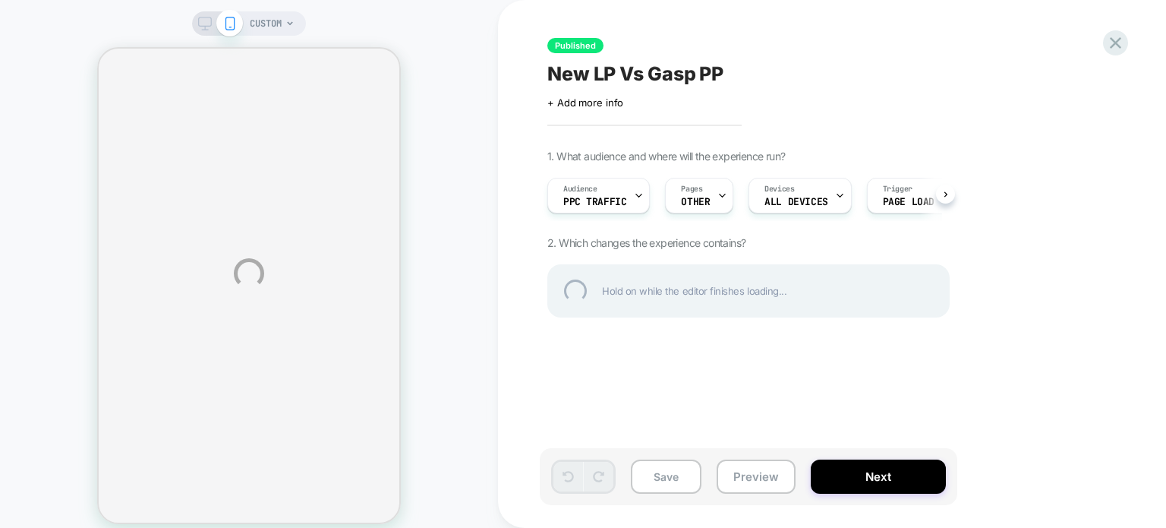
click at [692, 206] on div "CUSTOM Published New LP Vs Gasp PP Click to edit experience details + Add more …" at bounding box center [583, 273] width 1166 height 547
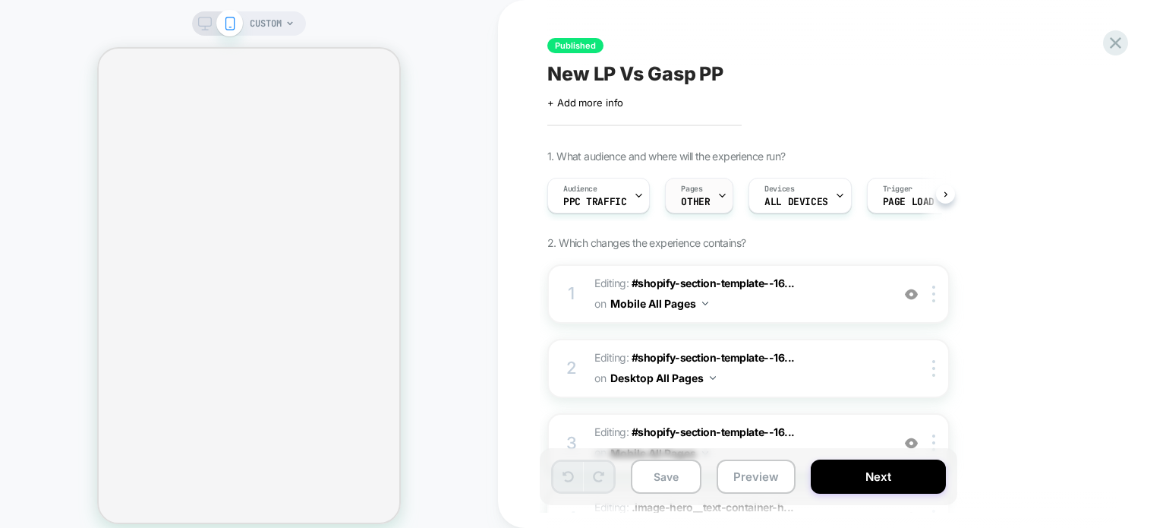
click at [702, 200] on span "OTHER" at bounding box center [695, 202] width 29 height 11
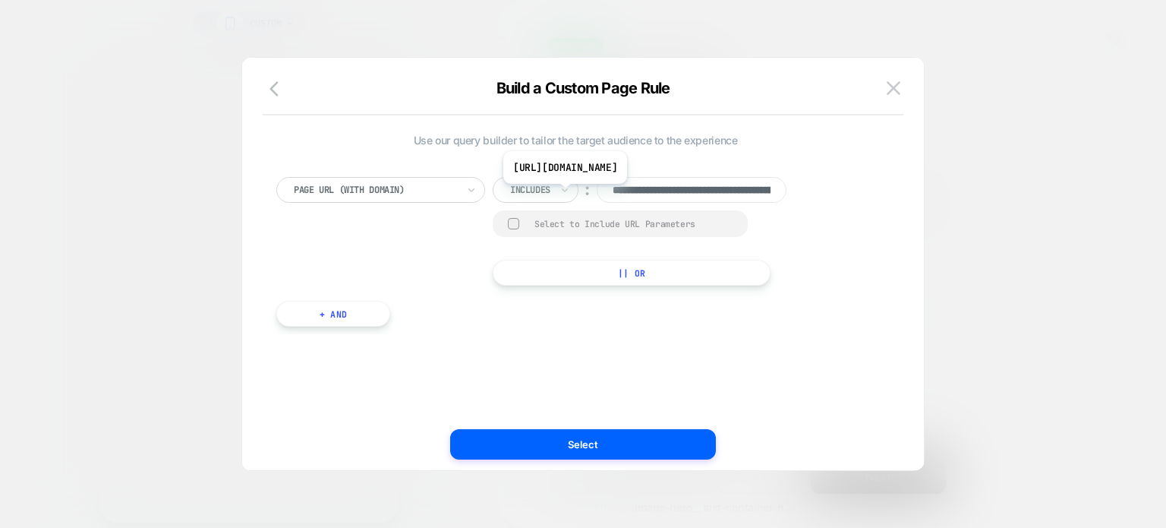
scroll to position [0, 231]
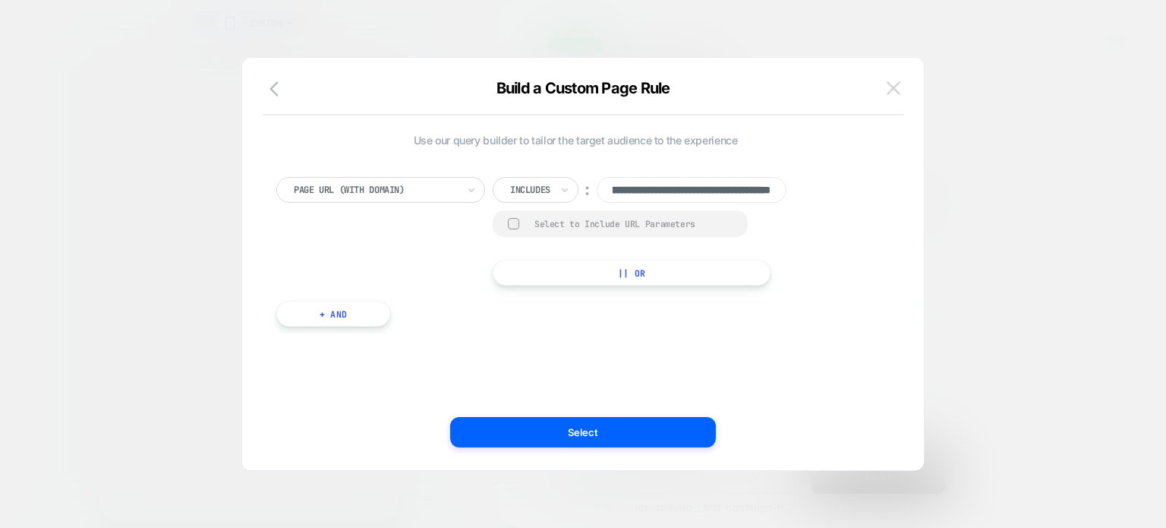
click at [898, 86] on img at bounding box center [894, 87] width 14 height 13
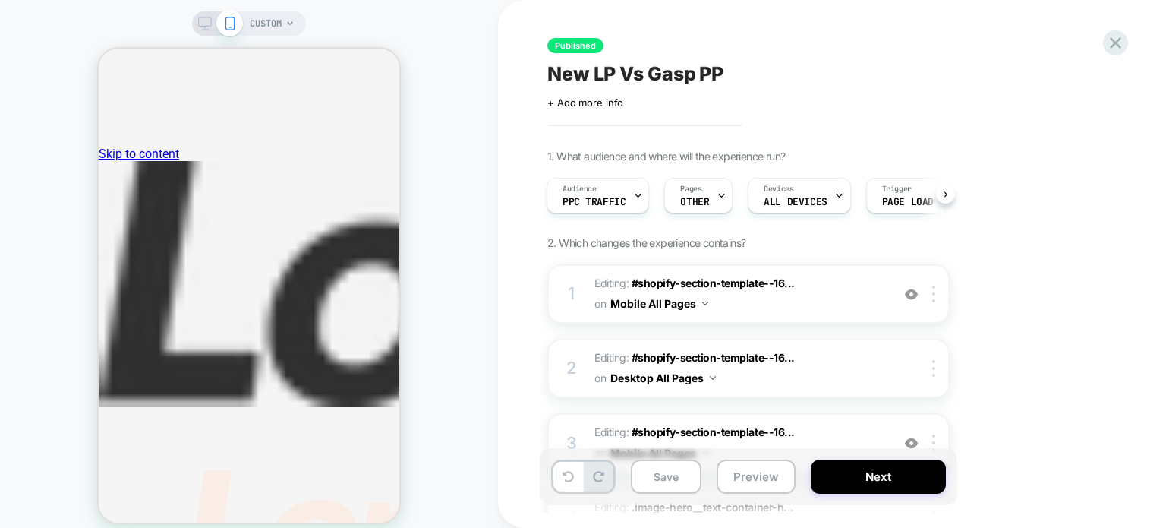
scroll to position [0, 0]
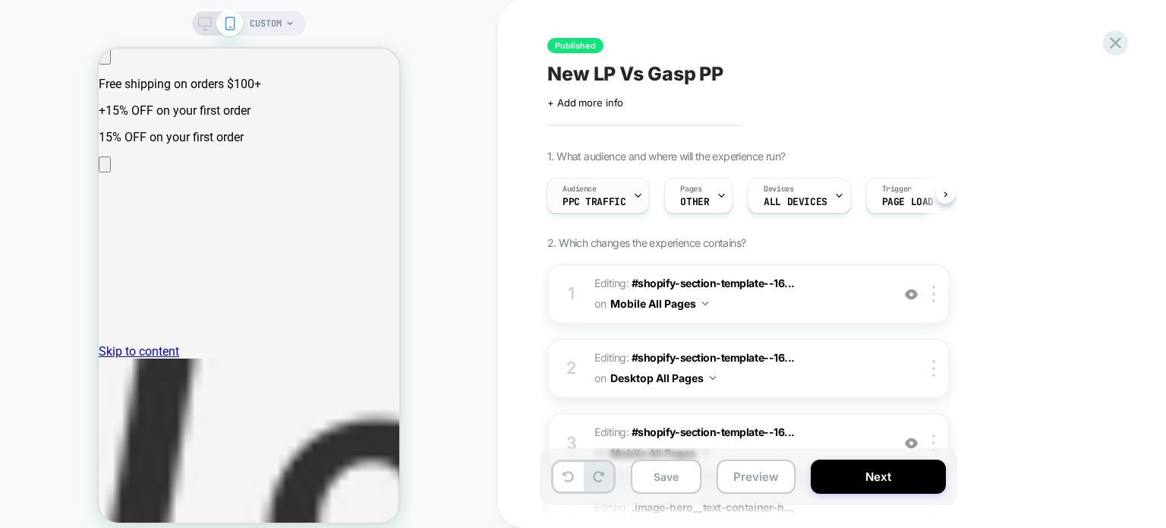
click at [607, 202] on span "PPC Traffic" at bounding box center [594, 202] width 63 height 11
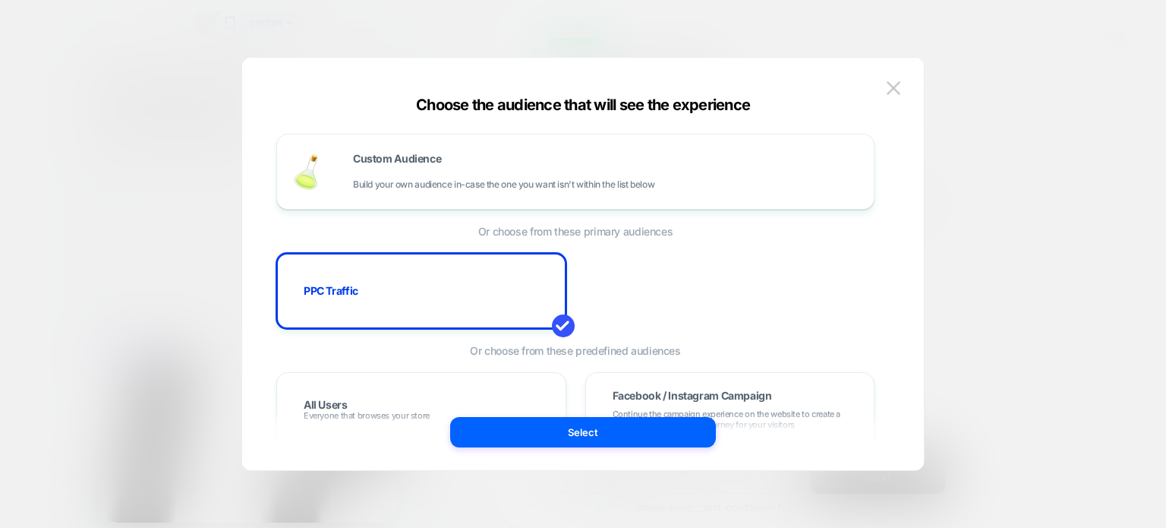
click at [174, 175] on div at bounding box center [583, 264] width 1166 height 528
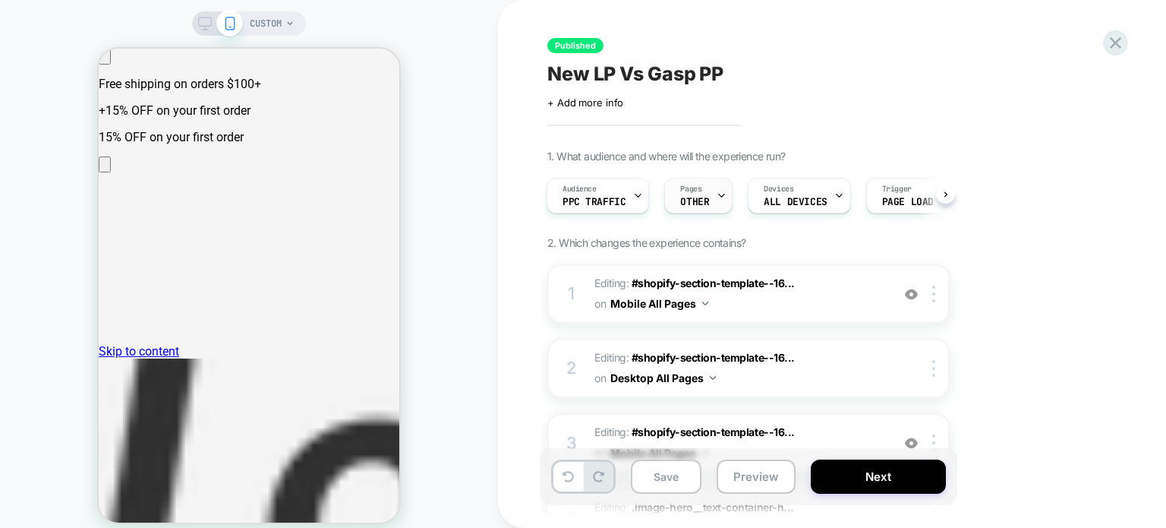
click at [701, 193] on div "Pages OTHER" at bounding box center [694, 195] width 59 height 34
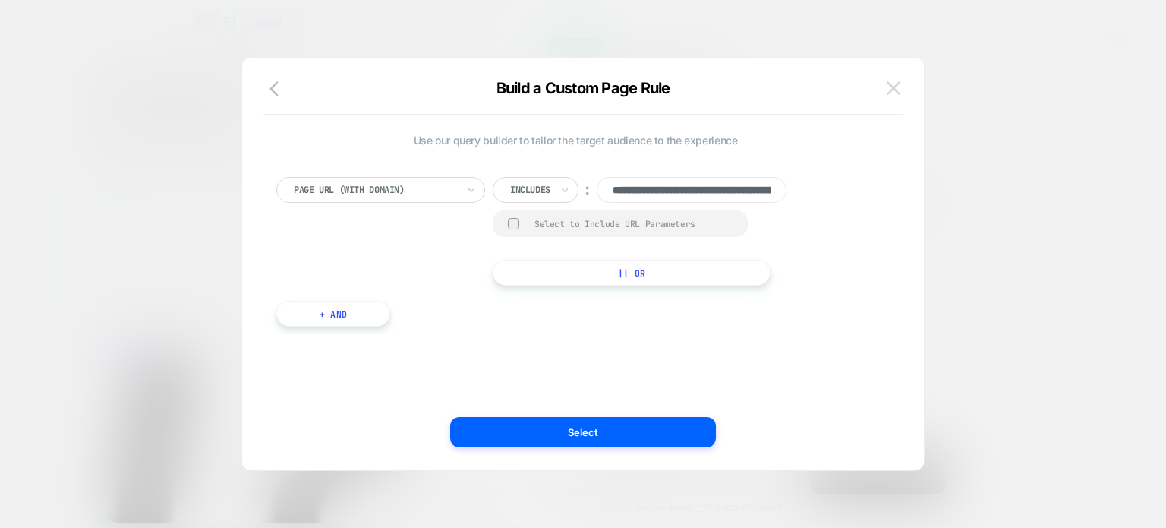
click at [899, 92] on img at bounding box center [894, 87] width 14 height 13
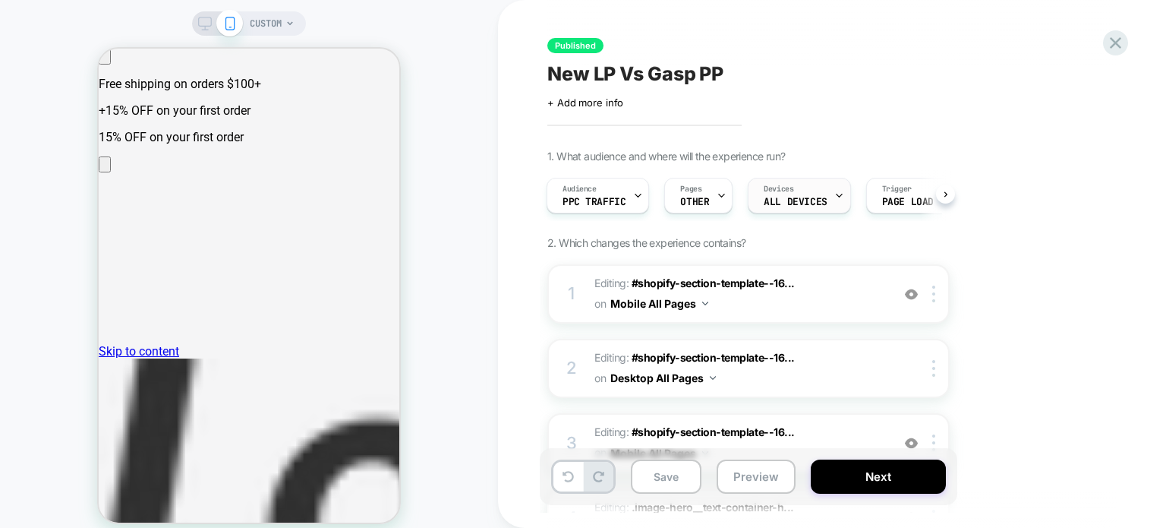
click at [815, 193] on div "Devices ALL DEVICES" at bounding box center [795, 195] width 93 height 34
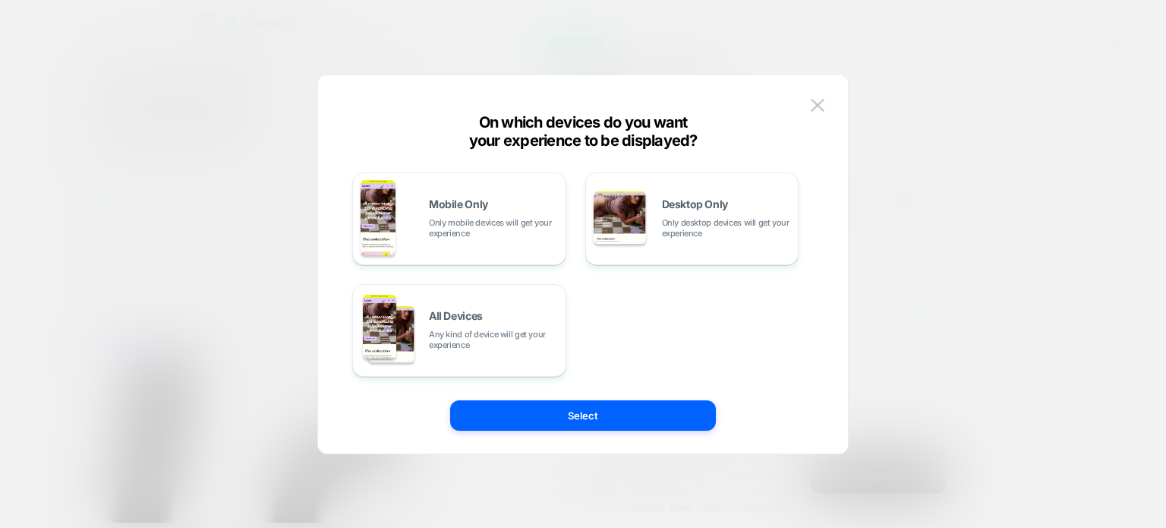
click at [910, 161] on div at bounding box center [583, 264] width 1166 height 528
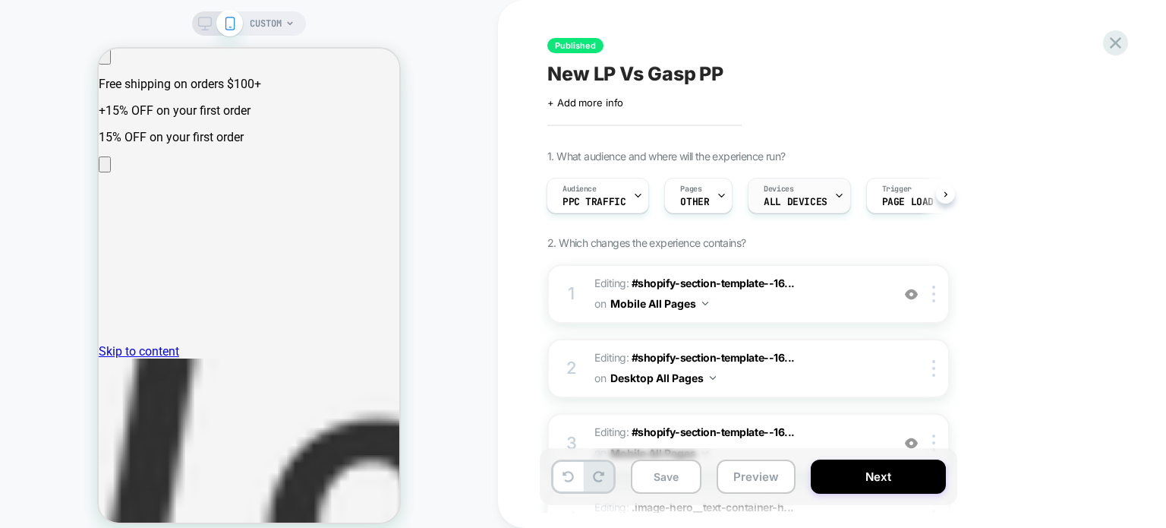
click at [799, 200] on span "ALL DEVICES" at bounding box center [795, 202] width 63 height 11
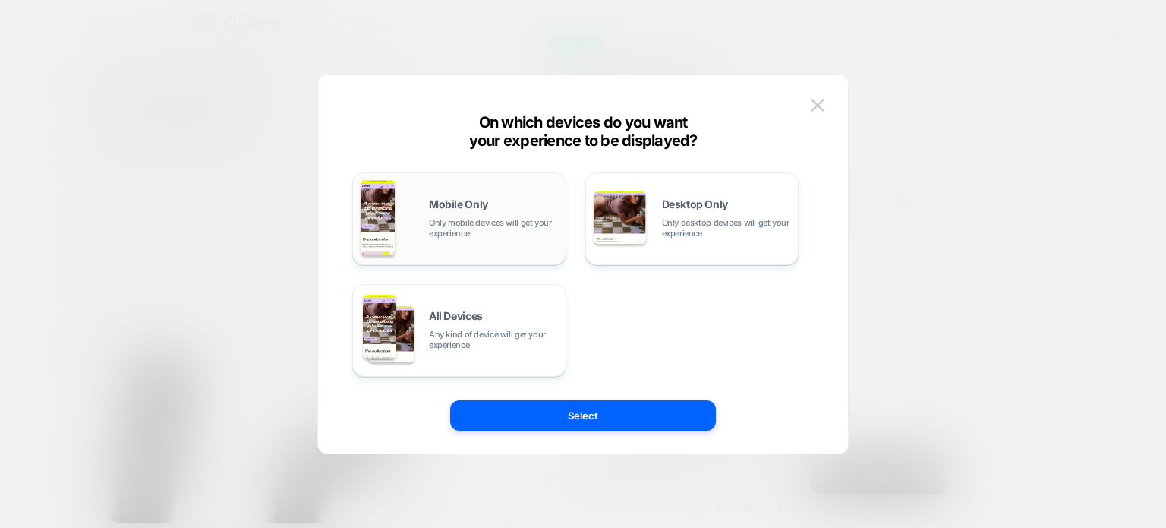
click at [454, 207] on span "Mobile Only" at bounding box center [458, 204] width 59 height 11
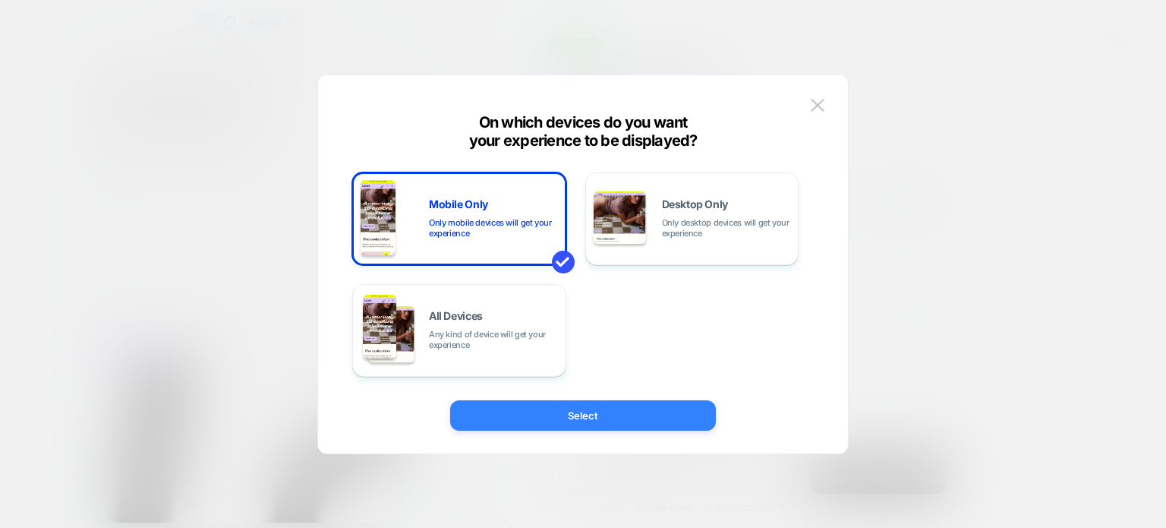
click at [562, 413] on button "Select" at bounding box center [583, 415] width 266 height 30
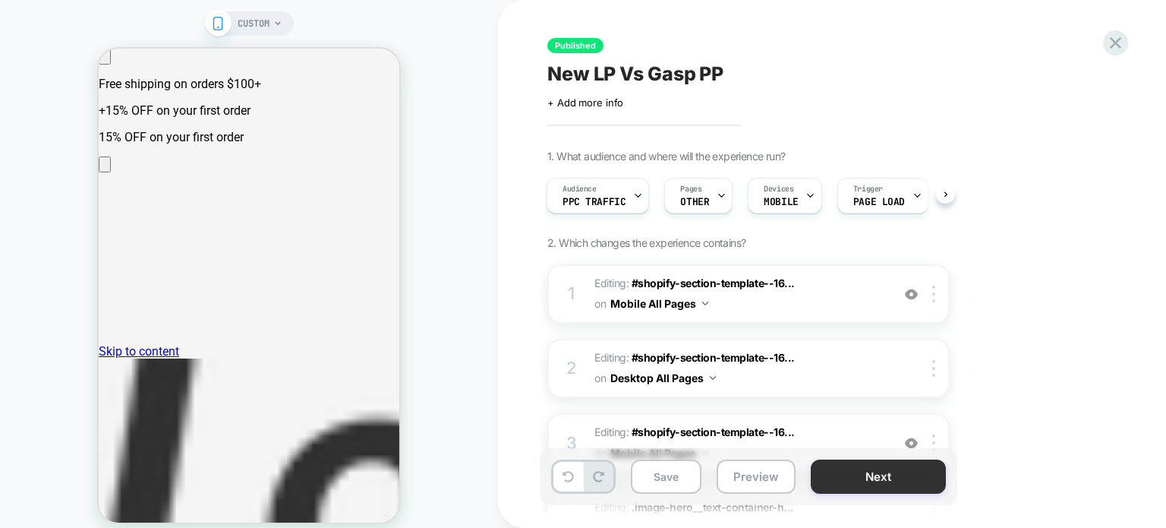
click at [866, 482] on button "Next" at bounding box center [878, 476] width 135 height 34
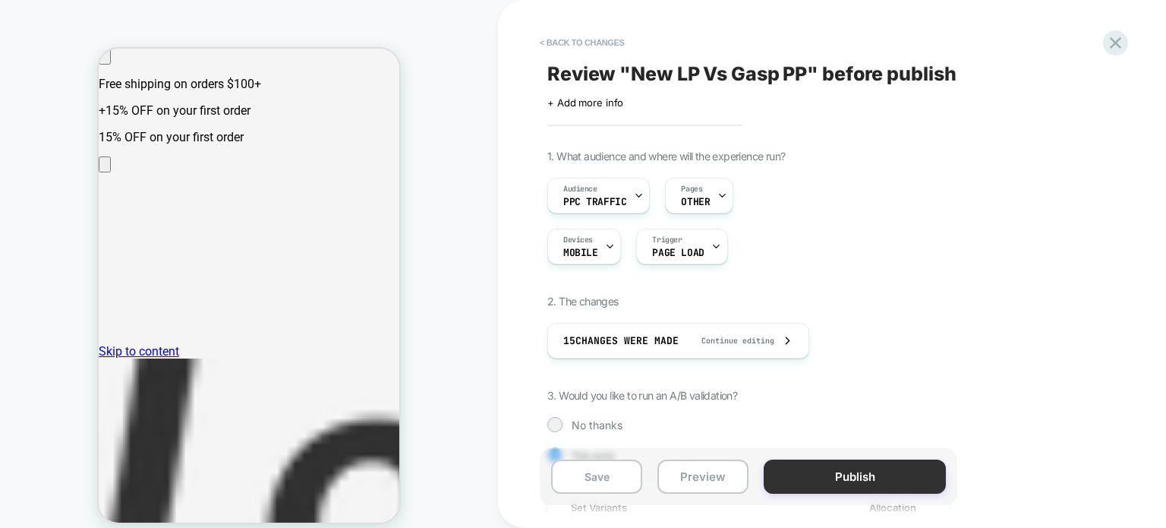
scroll to position [0, 1]
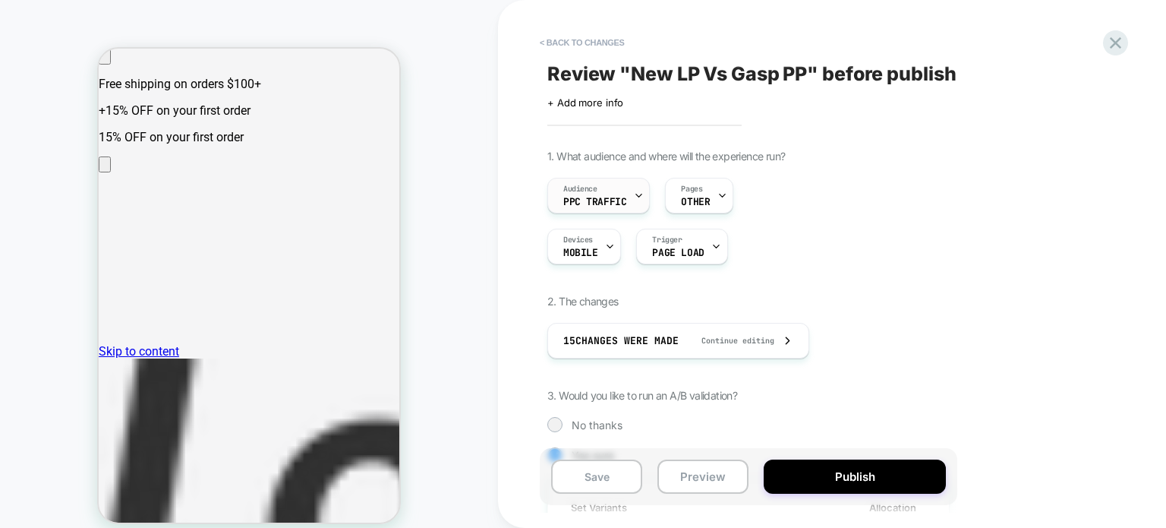
click at [625, 203] on div "Audience PPC Traffic" at bounding box center [594, 195] width 93 height 34
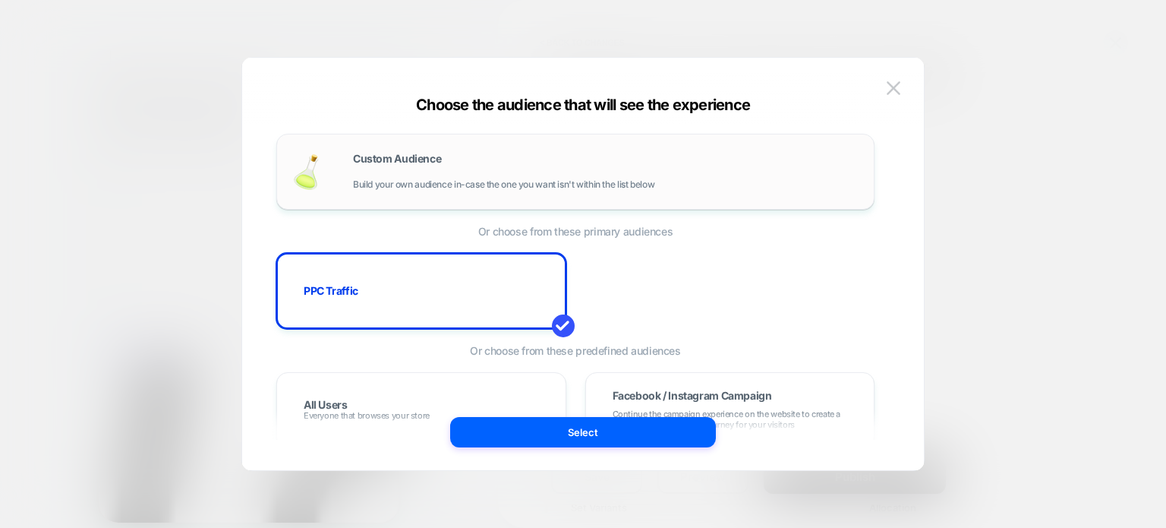
drag, startPoint x: 581, startPoint y: 175, endPoint x: 667, endPoint y: 172, distance: 86.6
click at [667, 172] on div "Custom Audience Build your own audience in-case the one you want isn't within t…" at bounding box center [606, 171] width 506 height 36
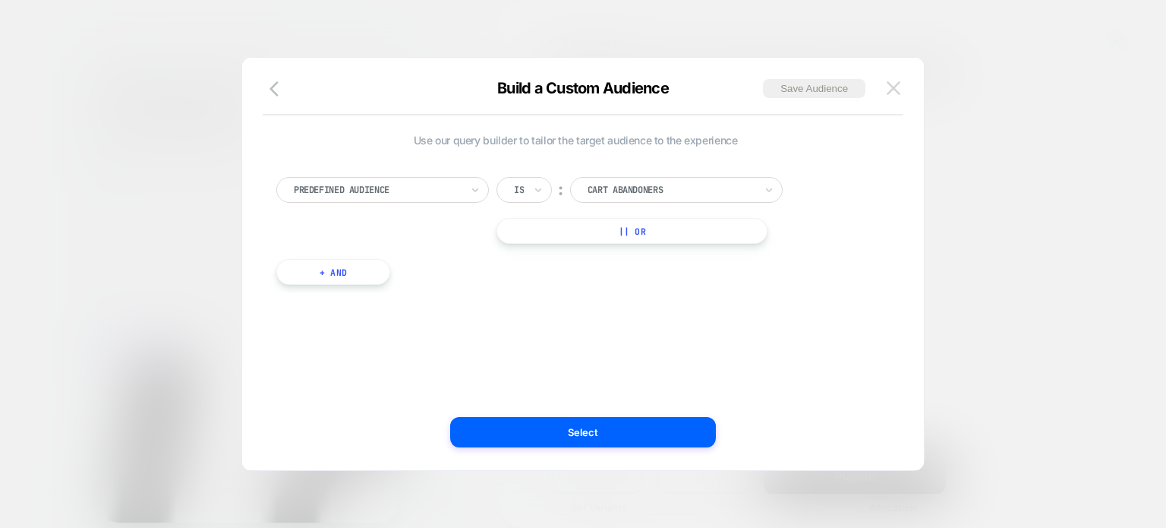
click at [903, 78] on button at bounding box center [893, 88] width 23 height 23
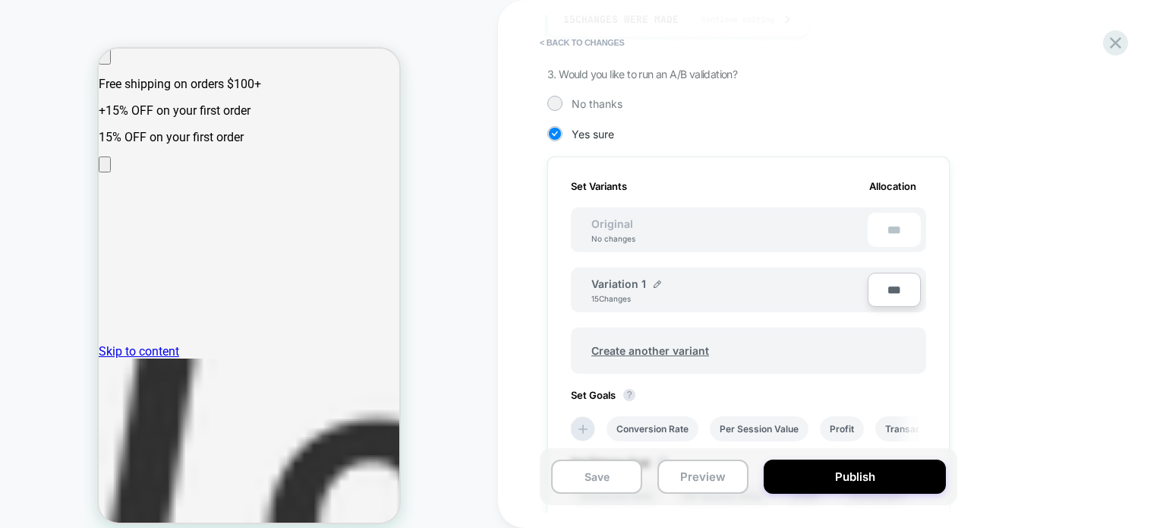
scroll to position [331, 0]
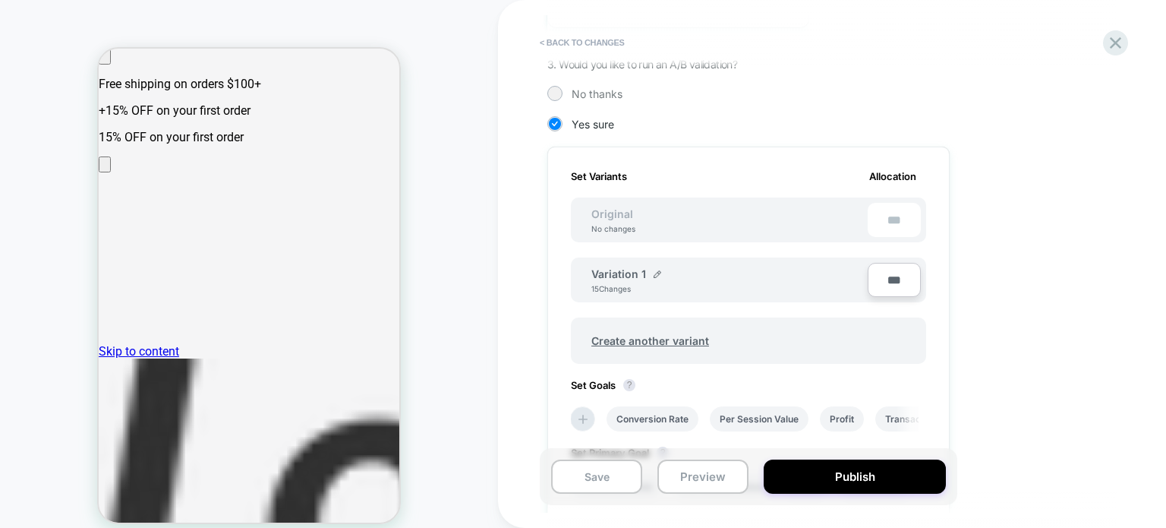
click at [580, 209] on span "Original" at bounding box center [612, 213] width 72 height 13
click at [616, 210] on span "Original" at bounding box center [612, 213] width 72 height 13
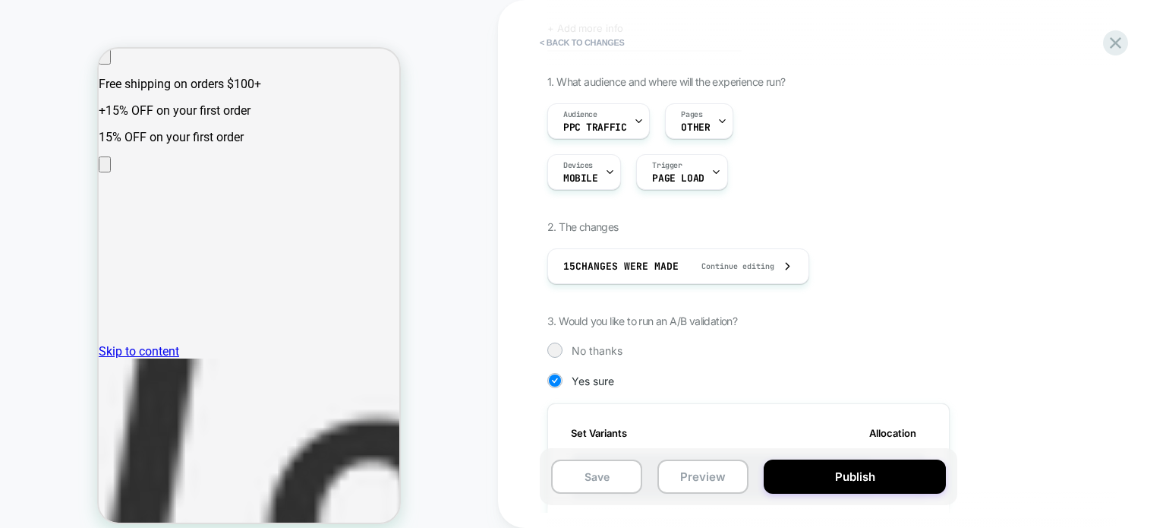
scroll to position [0, 0]
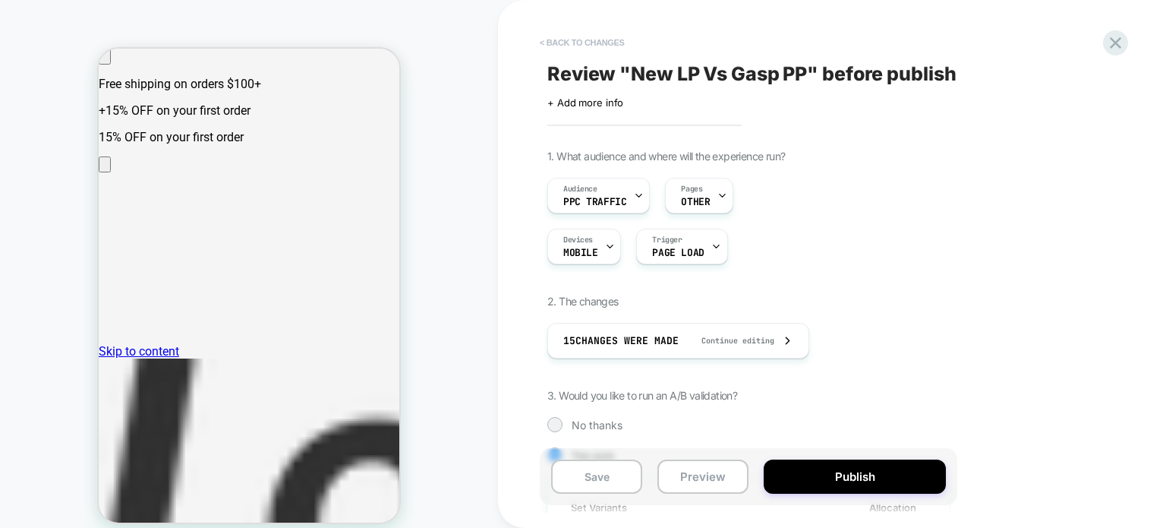
click at [556, 33] on button "< Back to changes" at bounding box center [582, 42] width 100 height 24
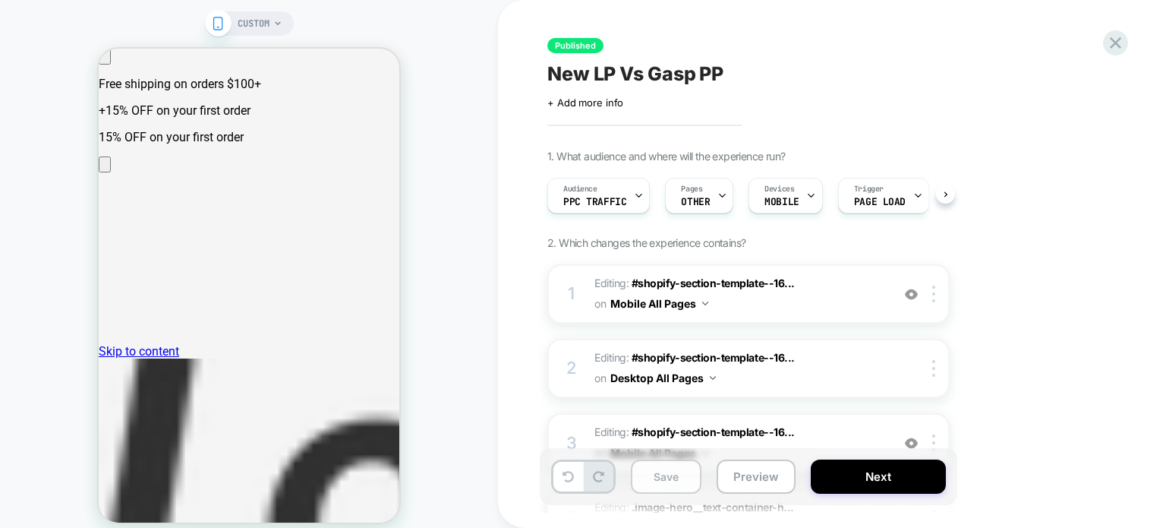
click at [644, 462] on button "Save" at bounding box center [666, 476] width 71 height 34
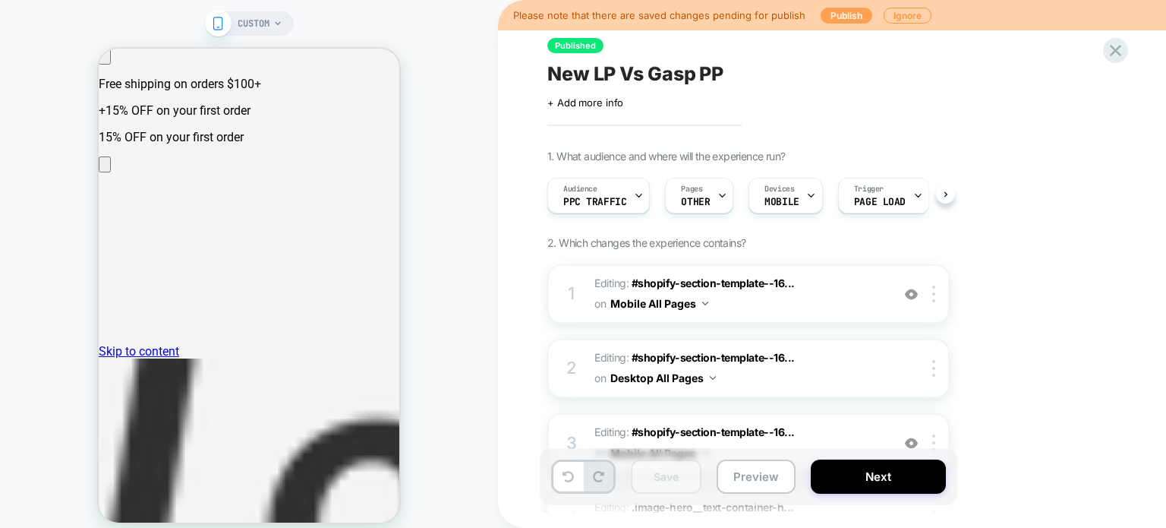
click at [843, 9] on button "Publish" at bounding box center [847, 16] width 52 height 16
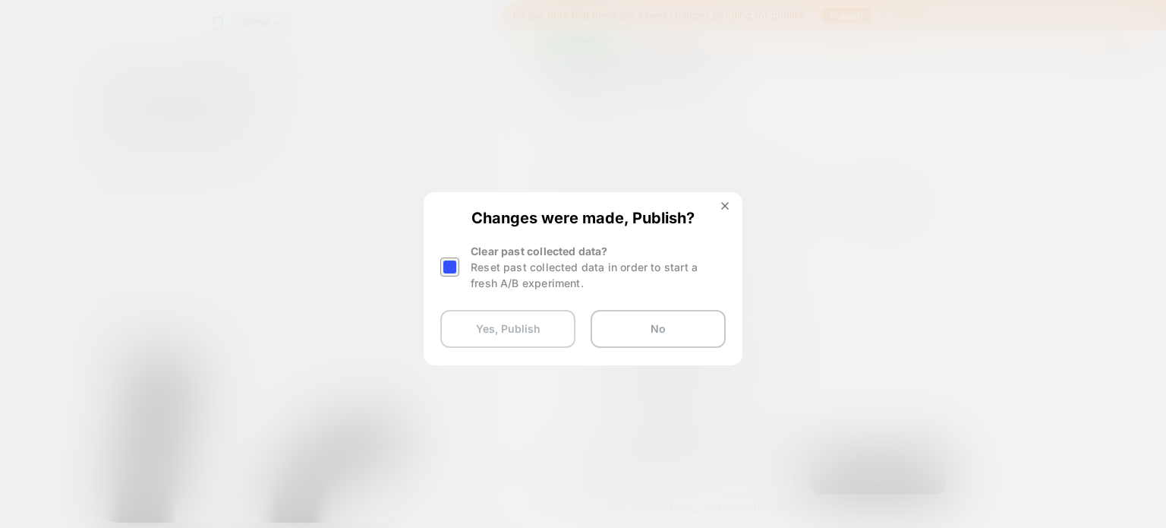
click at [517, 328] on button "Yes, Publish" at bounding box center [507, 329] width 135 height 38
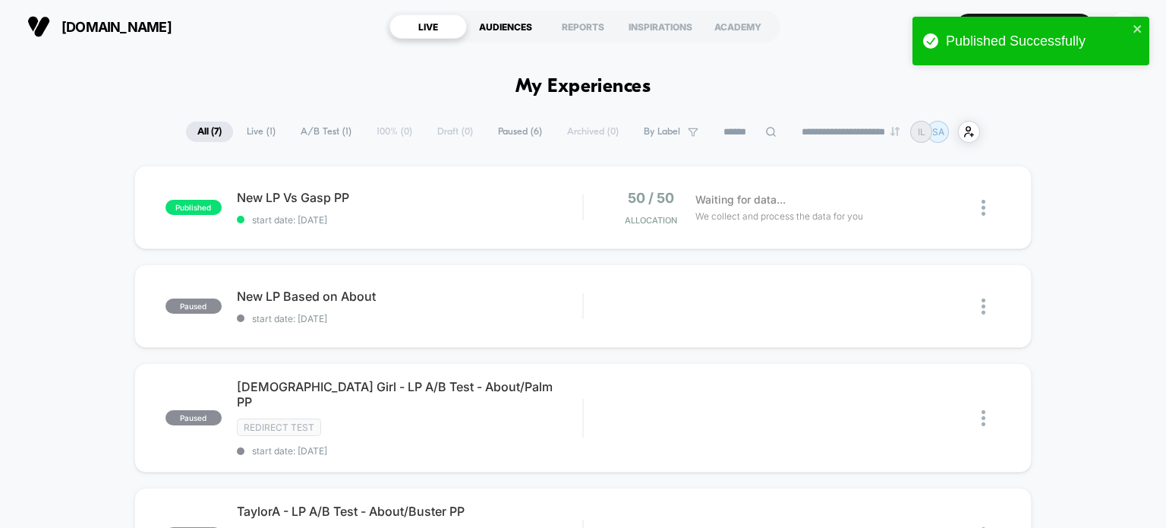
click at [522, 20] on div "AUDIENCES" at bounding box center [505, 26] width 77 height 24
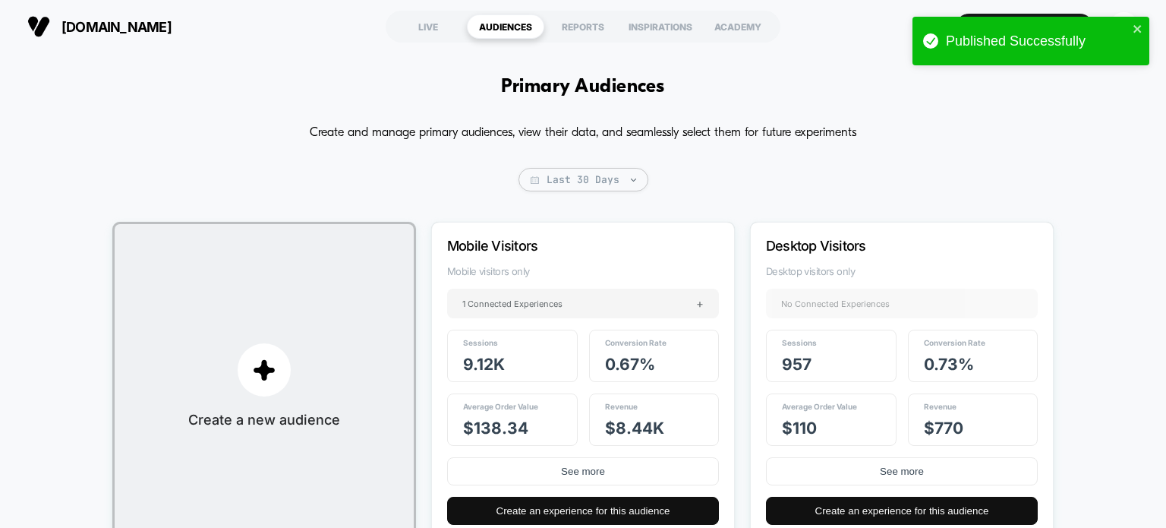
scroll to position [446, 0]
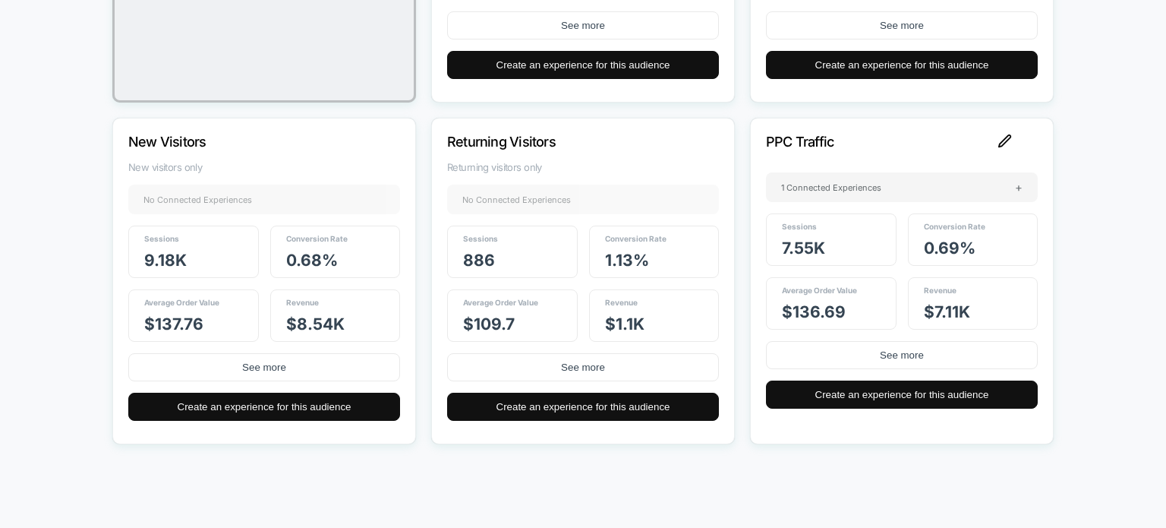
click at [1005, 145] on img at bounding box center [1005, 141] width 14 height 14
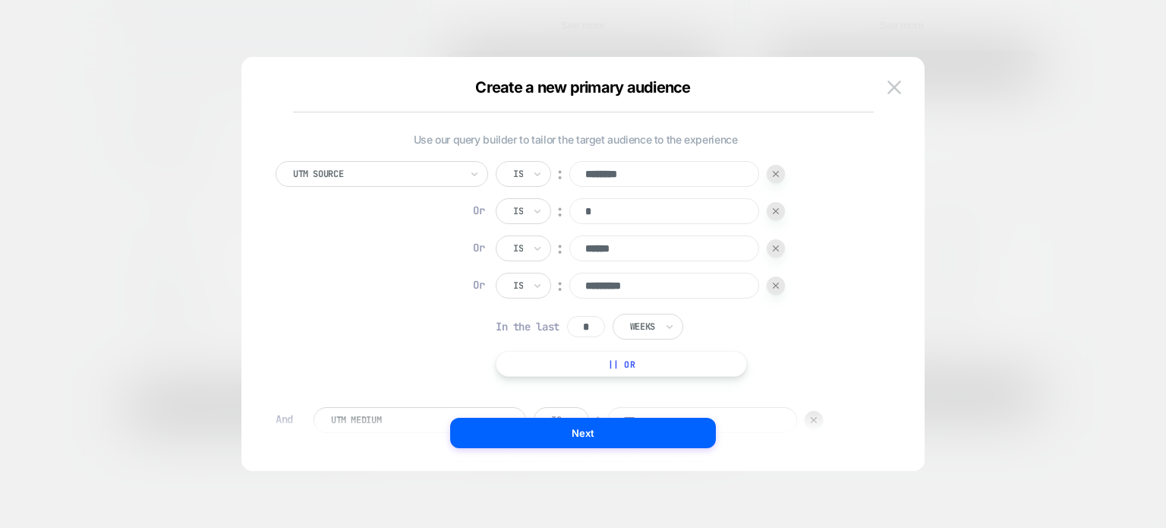
scroll to position [225, 0]
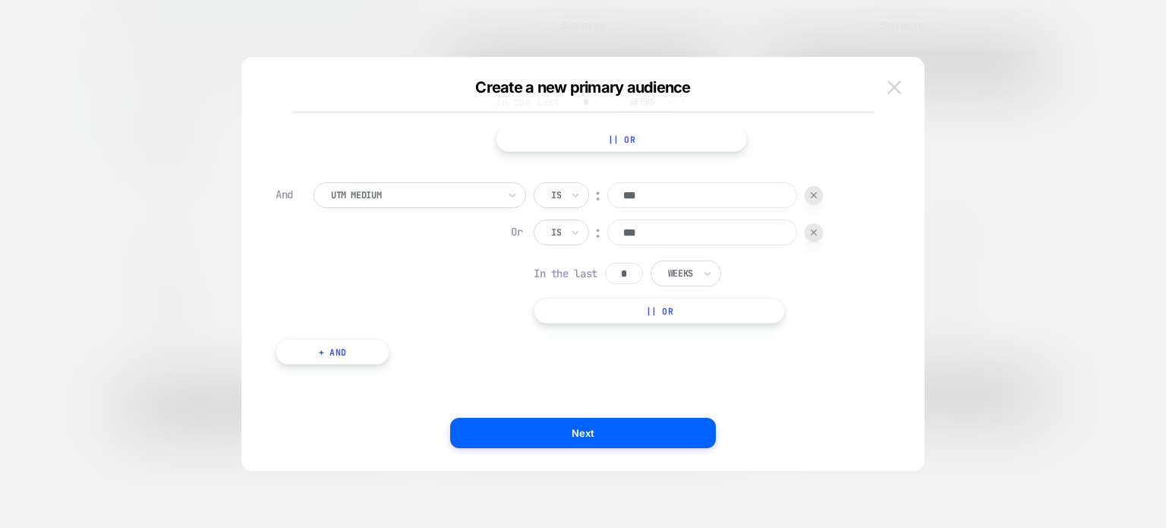
click at [899, 84] on img at bounding box center [895, 86] width 14 height 13
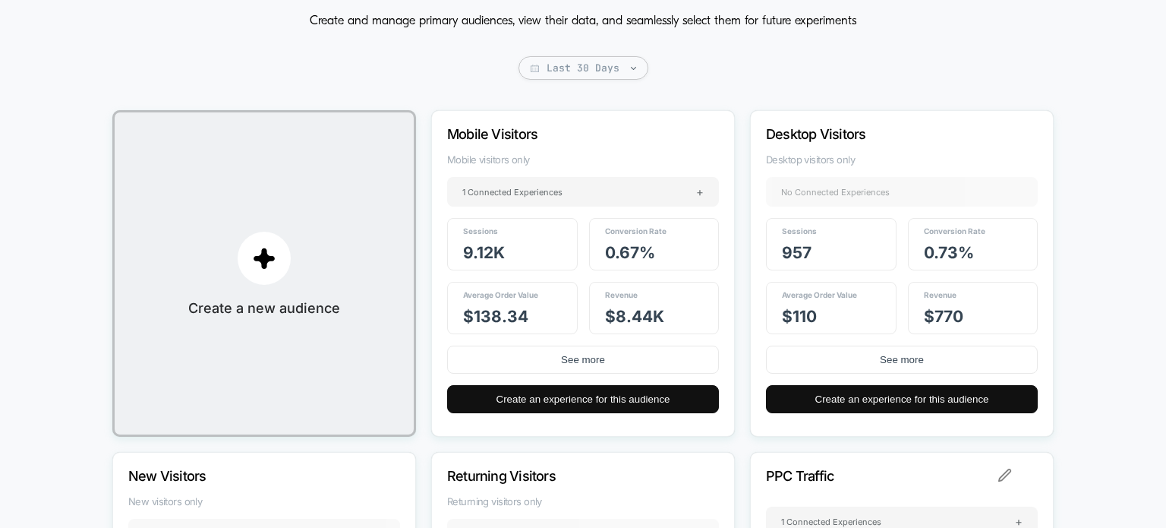
scroll to position [0, 0]
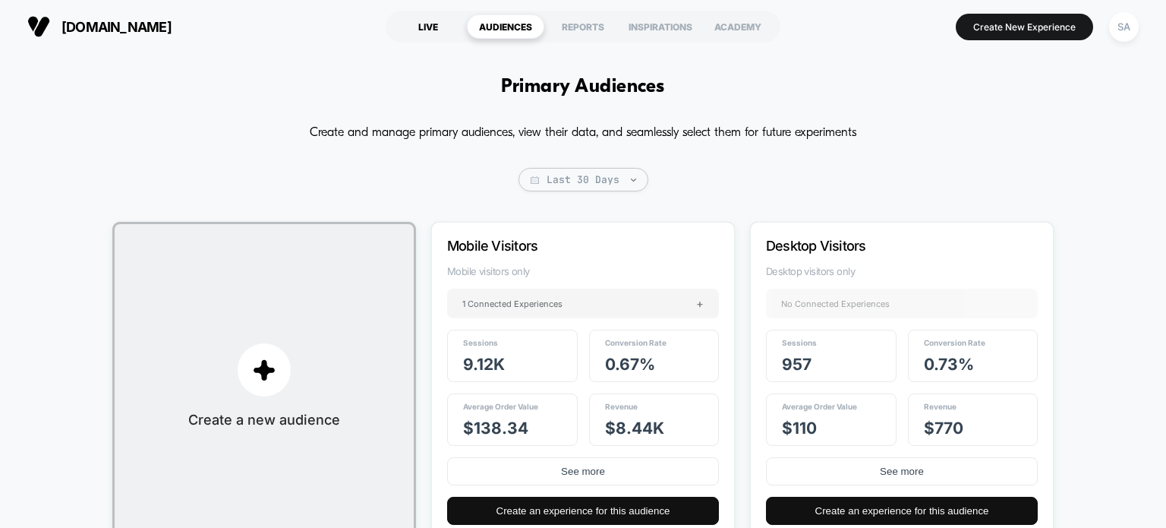
click at [435, 30] on div "LIVE" at bounding box center [427, 26] width 77 height 24
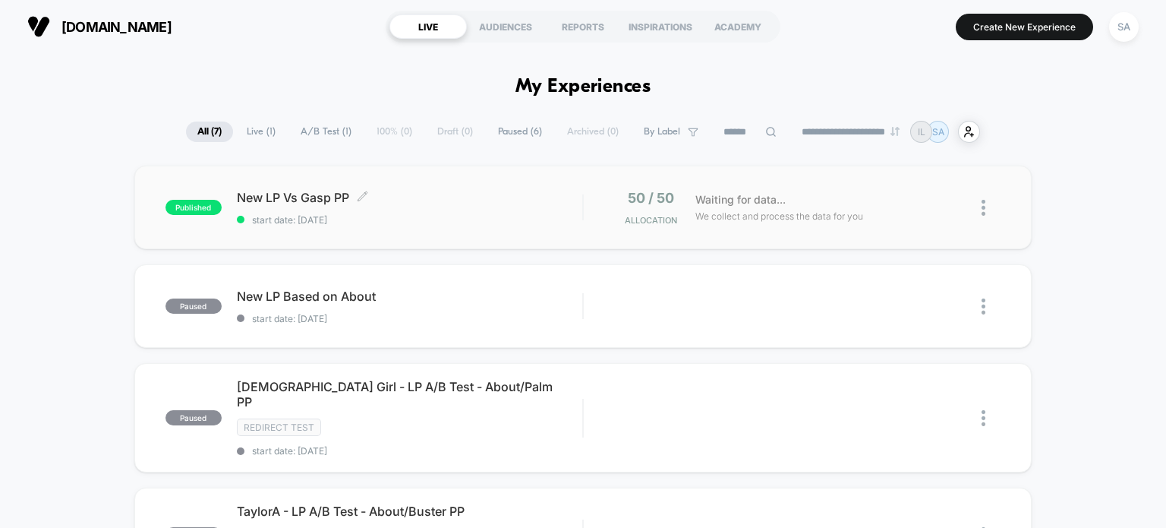
click at [516, 218] on span "start date: [DATE]" at bounding box center [410, 219] width 346 height 11
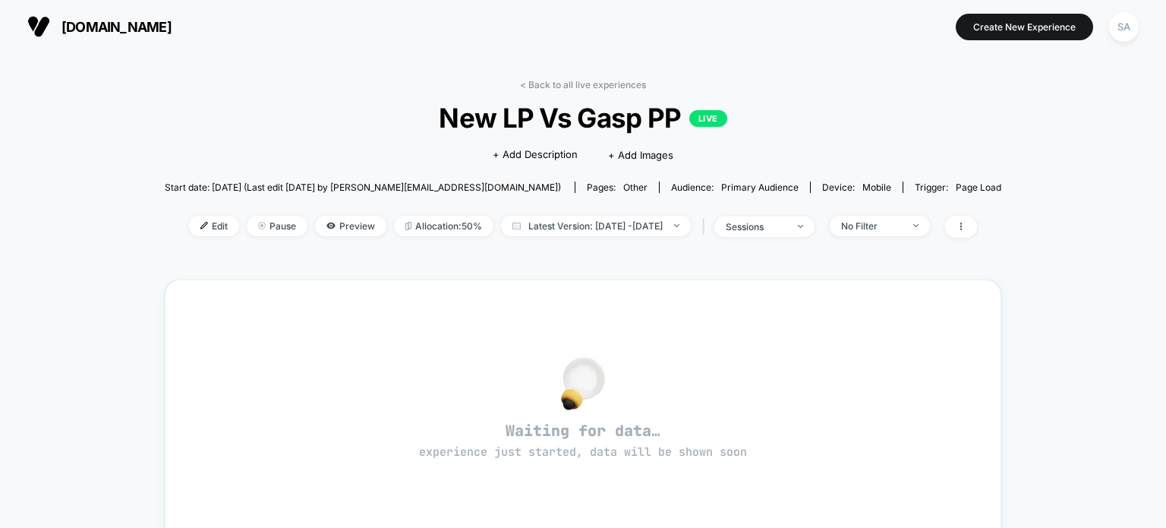
click at [183, 239] on div "< Back to all live experiences New LP Vs Gasp PP LIVE Click to edit experience …" at bounding box center [583, 168] width 837 height 178
click at [193, 227] on span "Edit" at bounding box center [214, 226] width 50 height 20
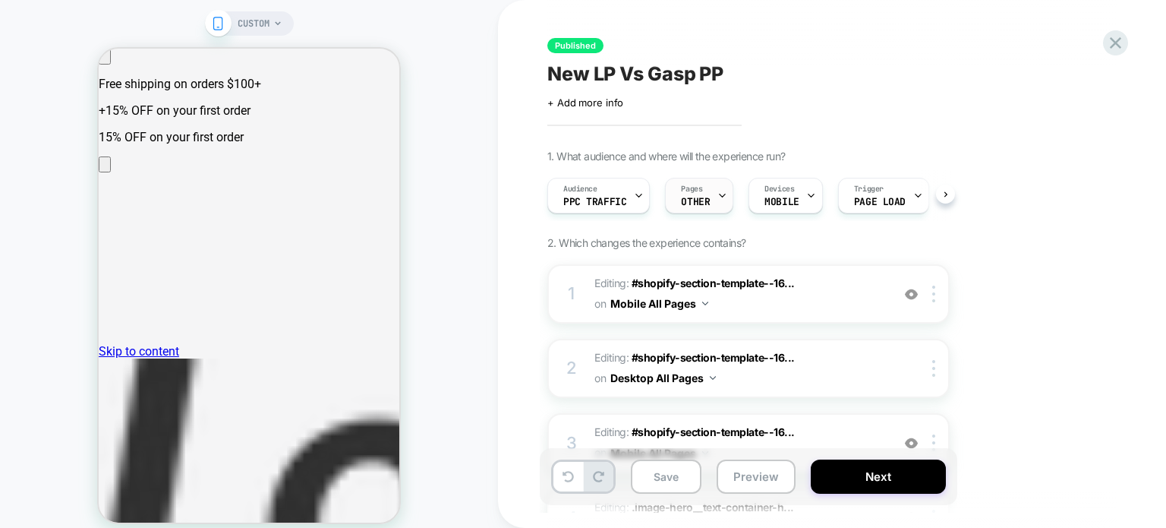
click at [689, 193] on span "Pages" at bounding box center [691, 189] width 21 height 11
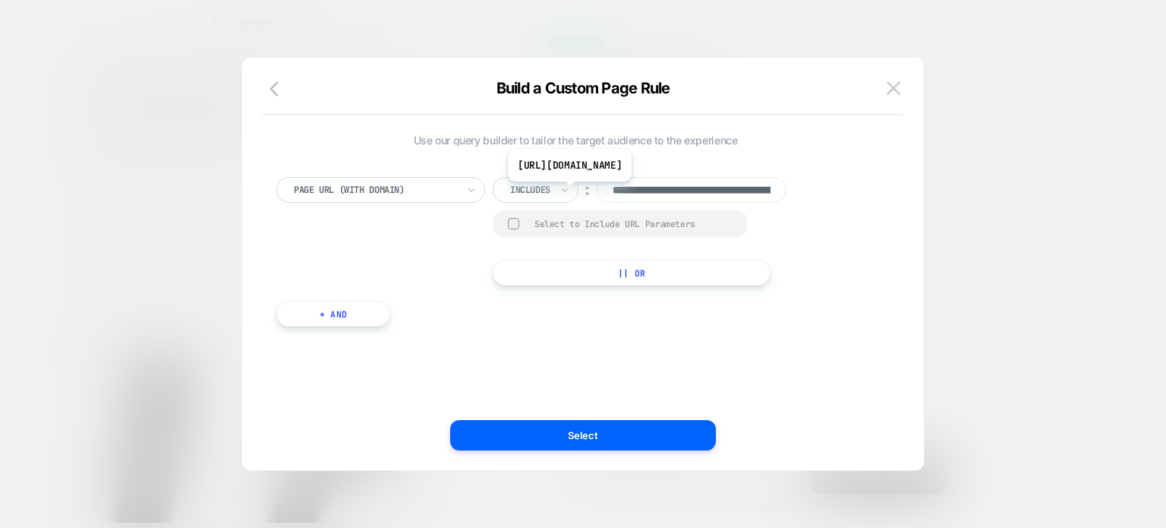
scroll to position [0, 231]
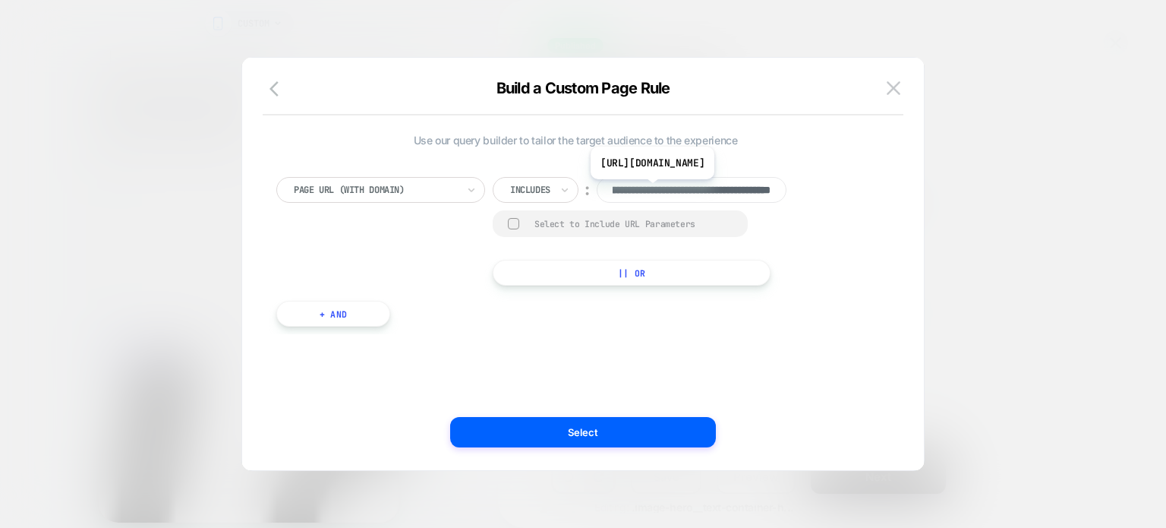
click at [772, 191] on input "**********" at bounding box center [692, 190] width 190 height 26
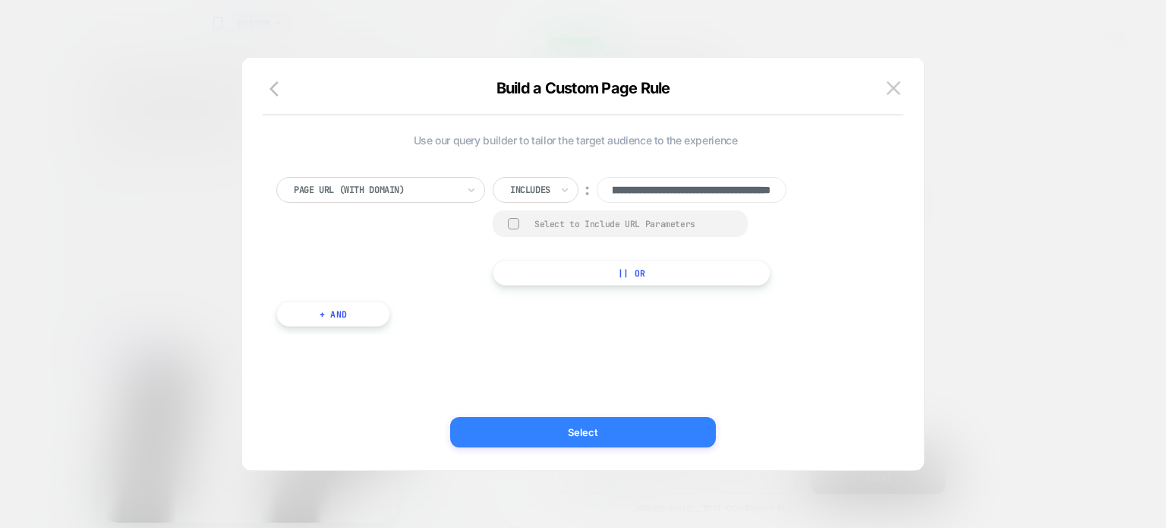
scroll to position [0, 0]
click at [623, 428] on button "Select" at bounding box center [583, 432] width 266 height 30
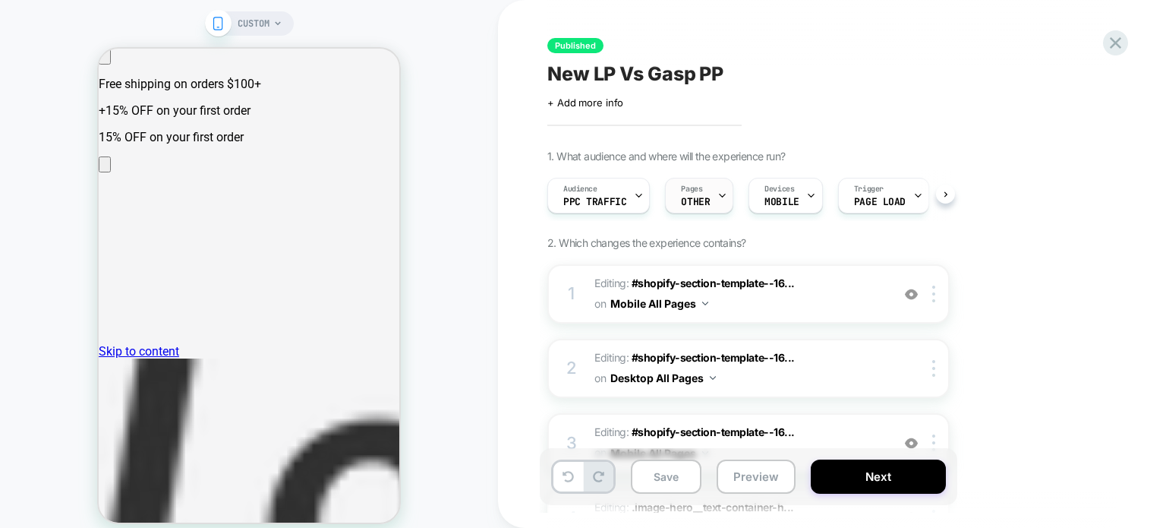
click at [709, 191] on div "Pages OTHER" at bounding box center [695, 195] width 59 height 34
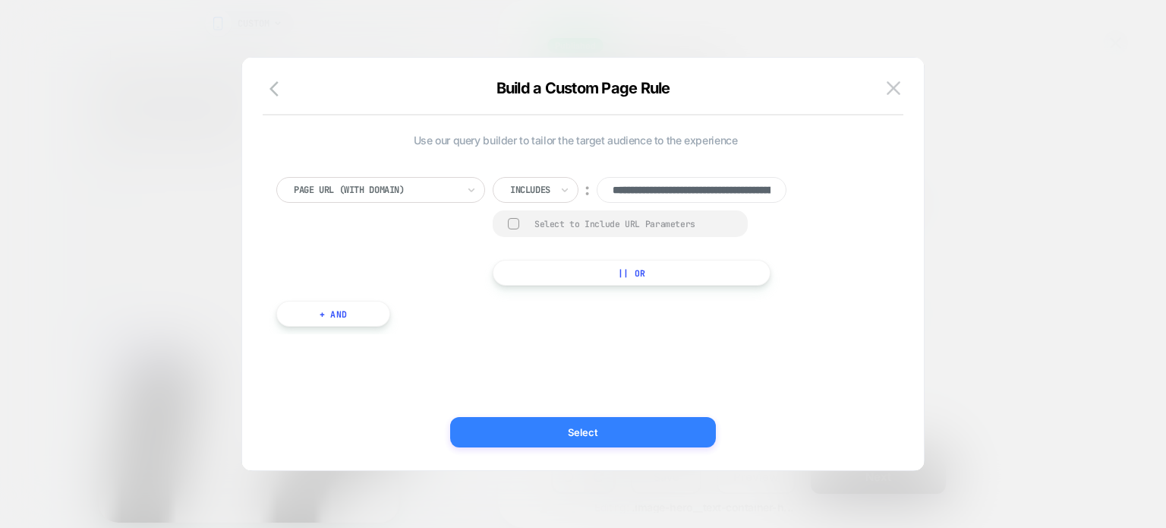
click at [636, 425] on button "Select" at bounding box center [583, 432] width 266 height 30
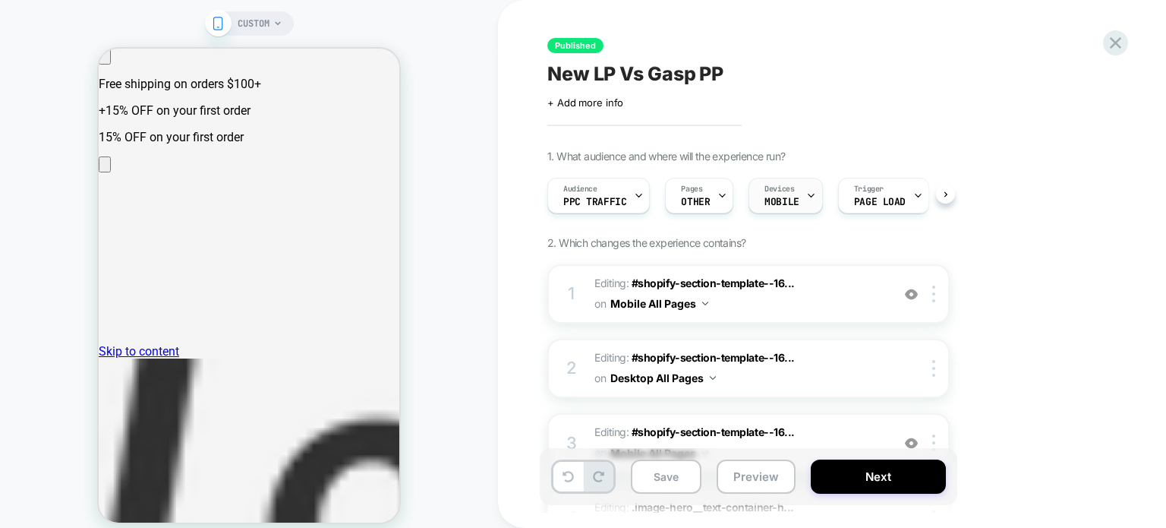
click at [806, 203] on div at bounding box center [811, 195] width 10 height 34
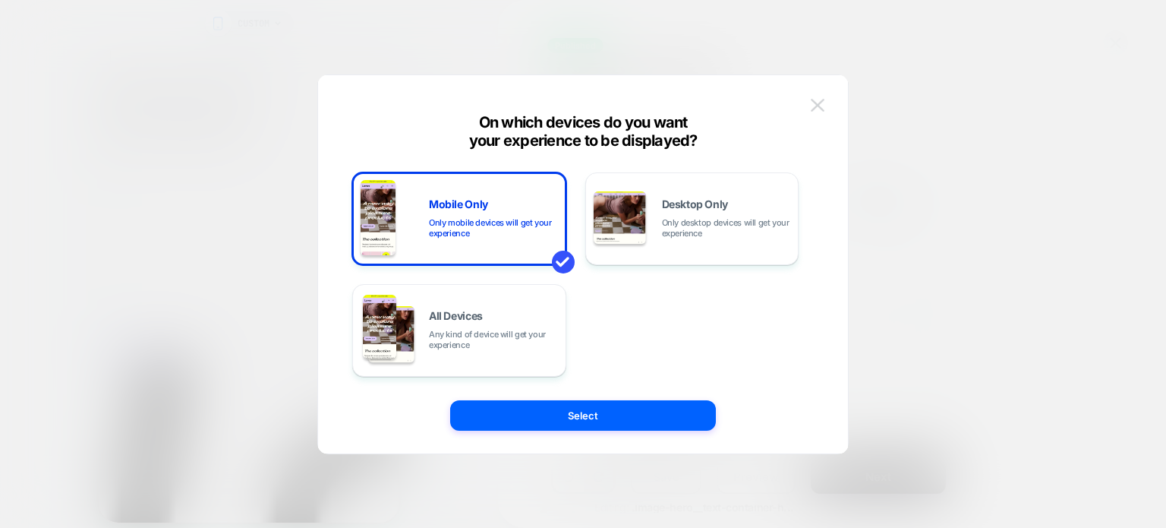
click at [821, 103] on img at bounding box center [818, 105] width 14 height 13
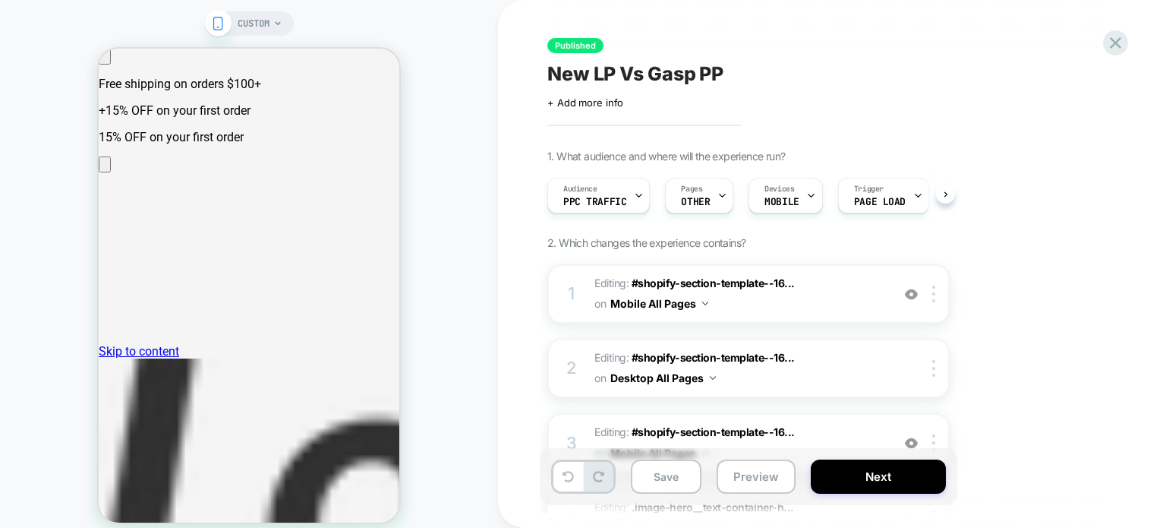
click at [913, 203] on div at bounding box center [918, 195] width 10 height 34
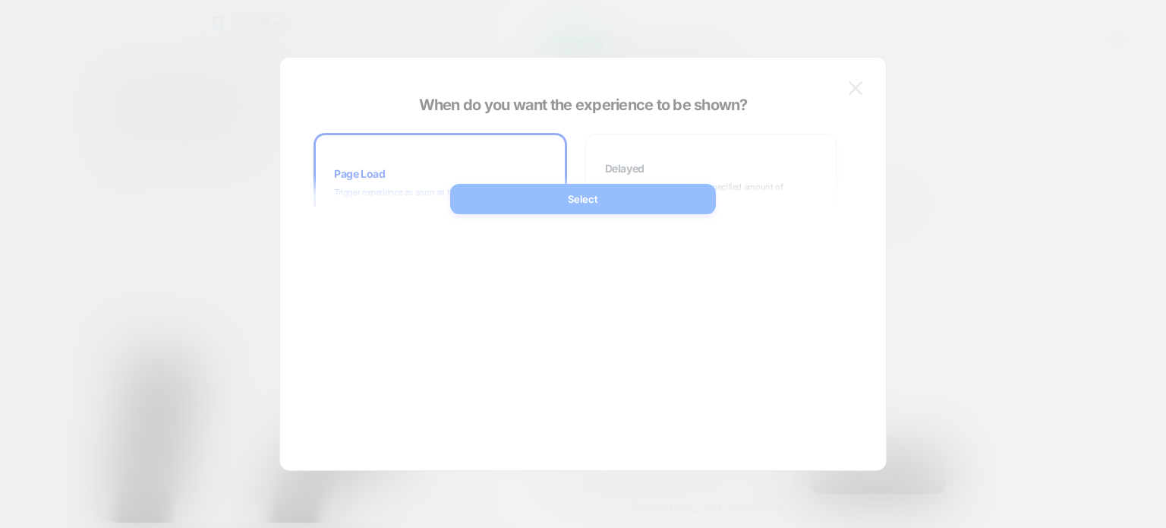
click at [994, 236] on div at bounding box center [583, 264] width 1166 height 528
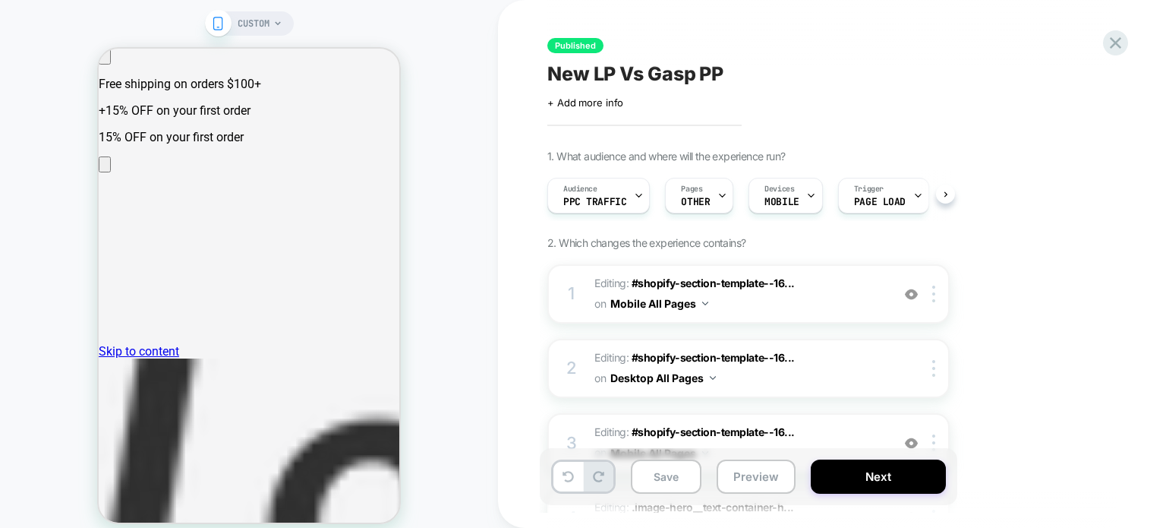
scroll to position [0, 6]
click at [948, 195] on div "Audience PPC Traffic Pages OTHER Devices MOBILE Trigger Page Load" at bounding box center [748, 195] width 402 height 51
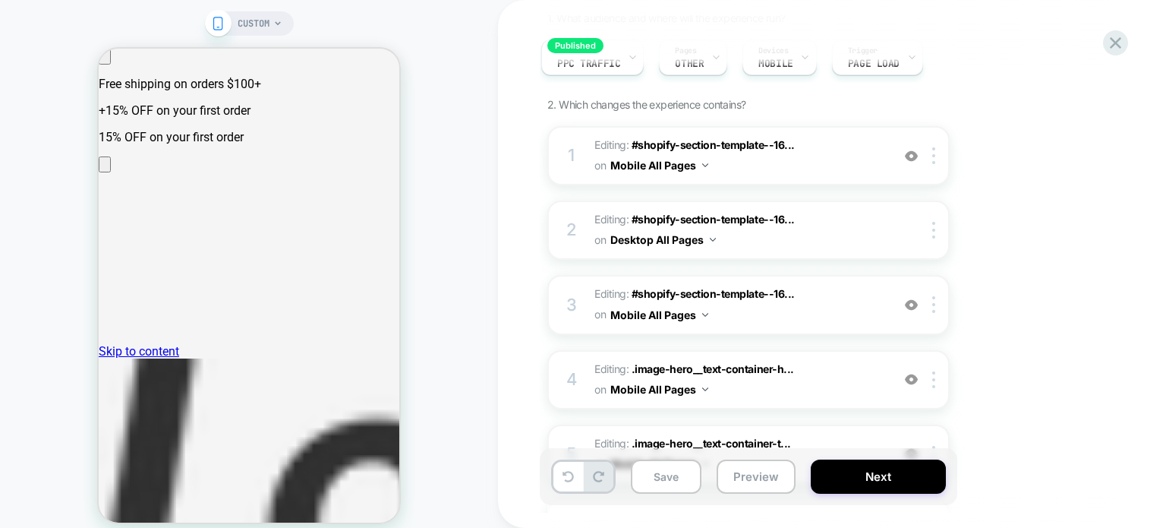
scroll to position [0, 0]
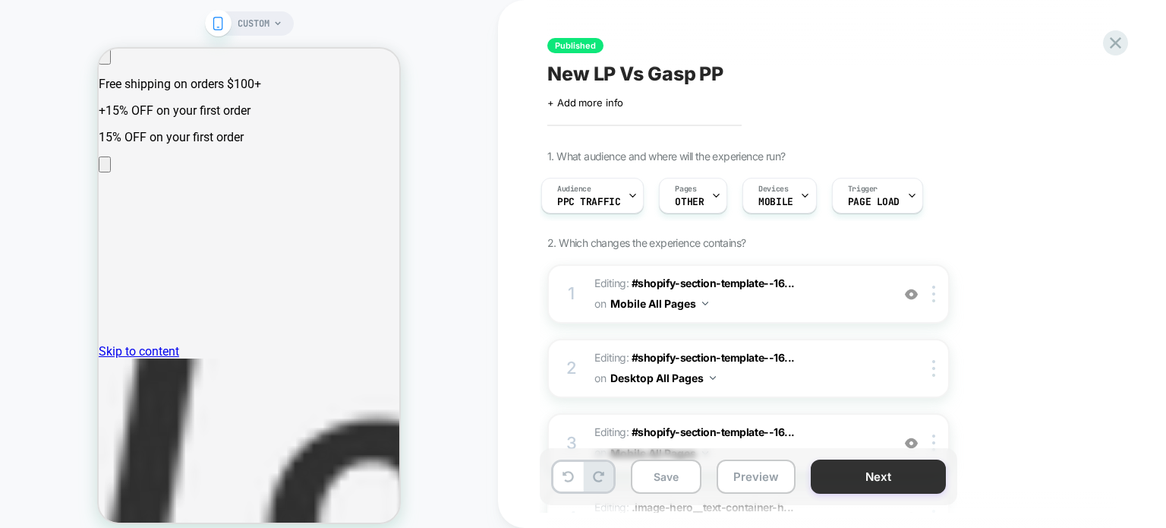
click at [844, 462] on button "Next" at bounding box center [878, 476] width 135 height 34
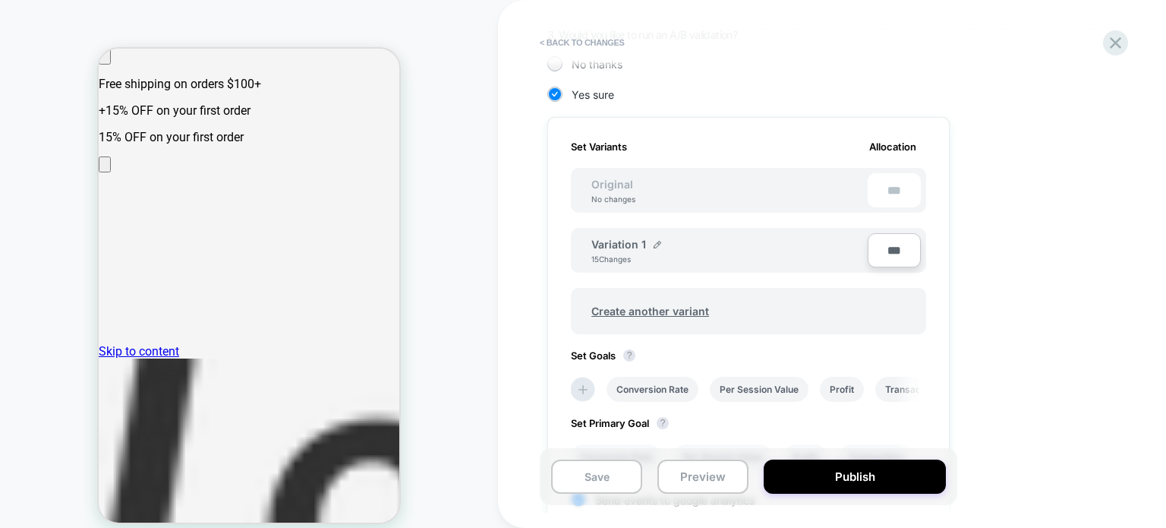
scroll to position [360, 0]
click at [663, 242] on div "Variation 1 15 Changes" at bounding box center [729, 251] width 276 height 26
click at [654, 242] on img at bounding box center [658, 245] width 8 height 8
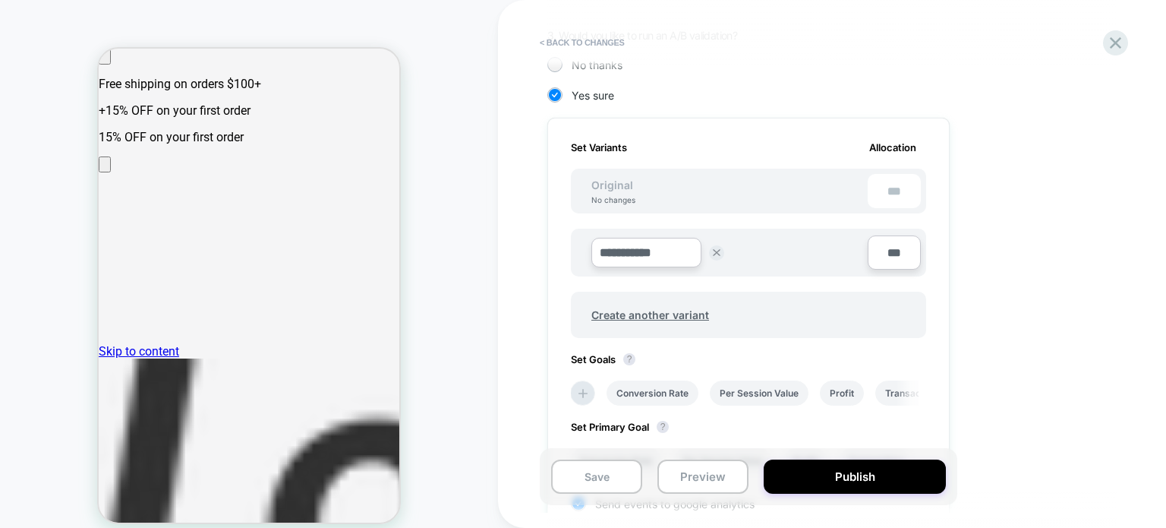
click at [640, 244] on input "**********" at bounding box center [646, 253] width 110 height 30
type input "**"
click at [774, 243] on button "Save" at bounding box center [757, 252] width 50 height 23
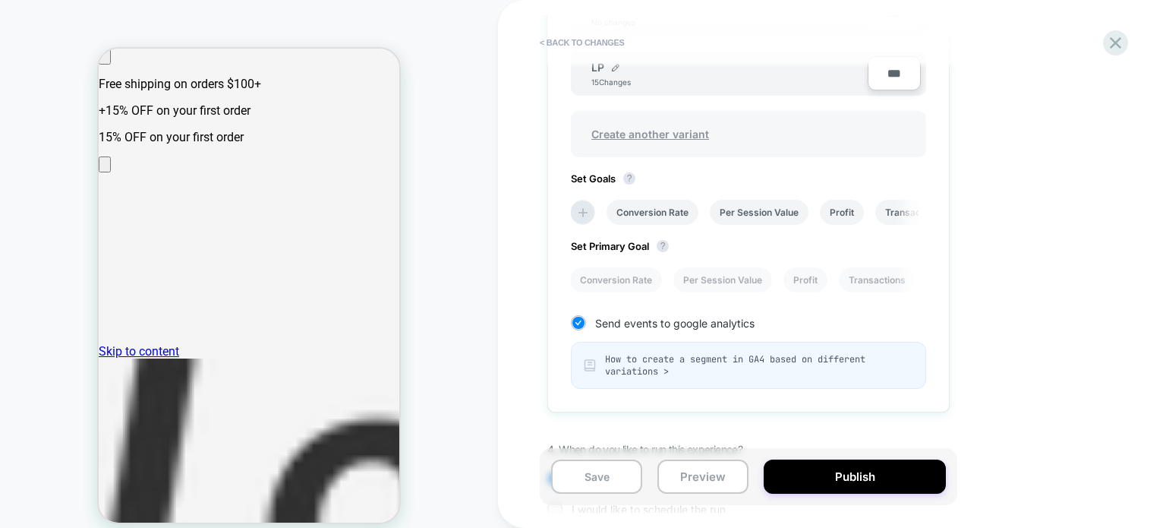
scroll to position [621, 0]
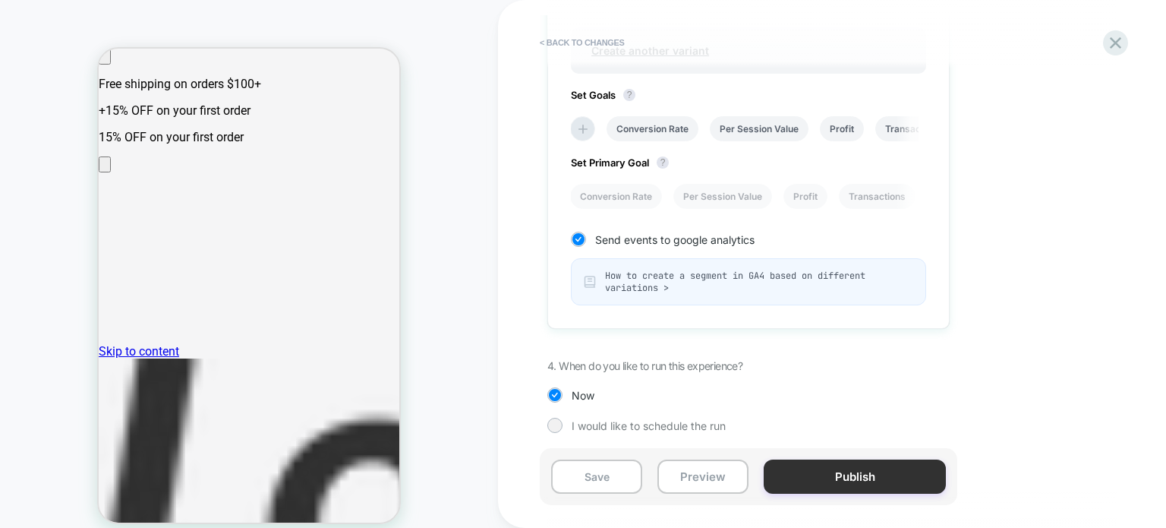
click at [835, 479] on button "Publish" at bounding box center [855, 476] width 182 height 34
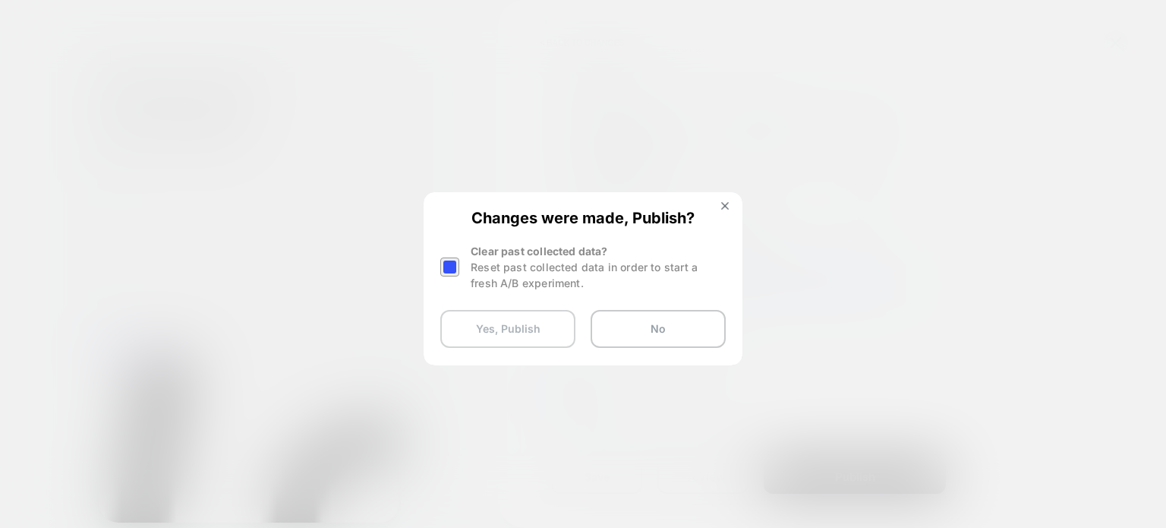
click at [507, 318] on button "Yes, Publish" at bounding box center [507, 329] width 135 height 38
